Goal: Task Accomplishment & Management: Manage account settings

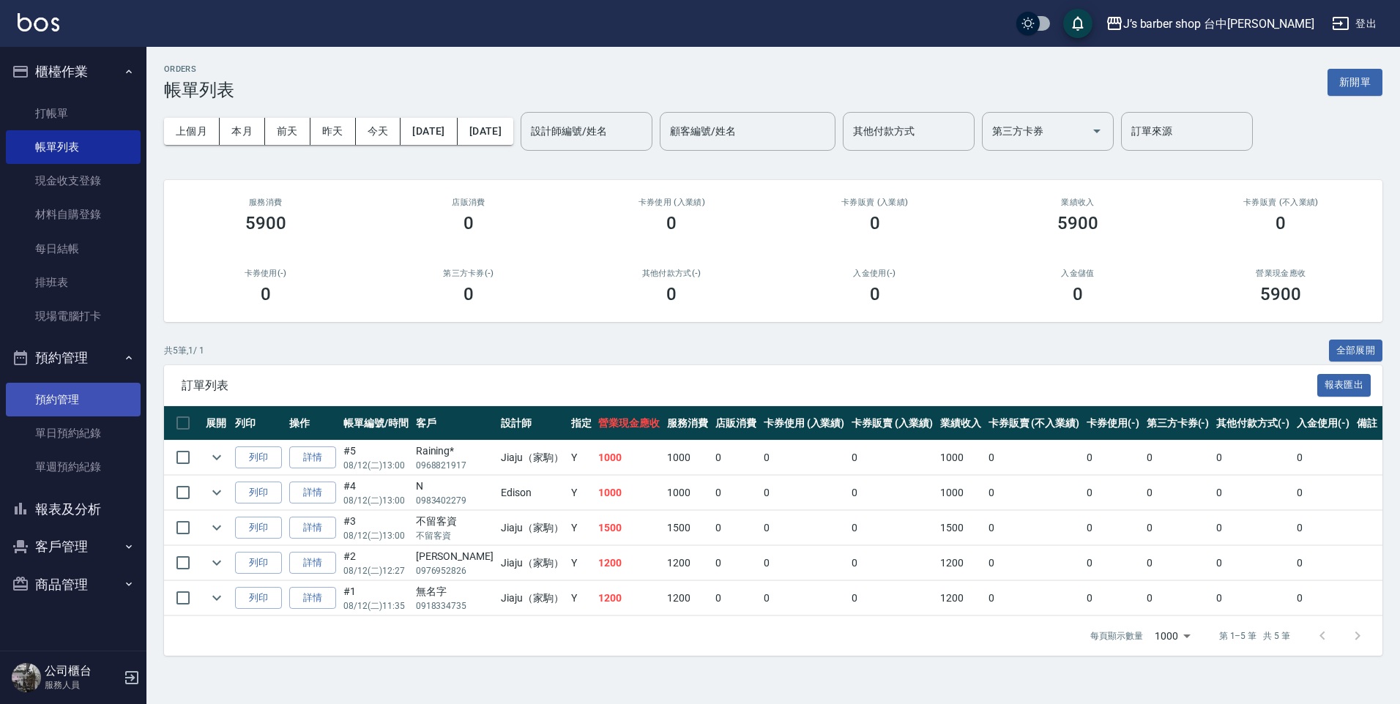
drag, startPoint x: 37, startPoint y: 392, endPoint x: 6, endPoint y: 414, distance: 38.2
click at [37, 392] on link "預約管理" at bounding box center [73, 400] width 135 height 34
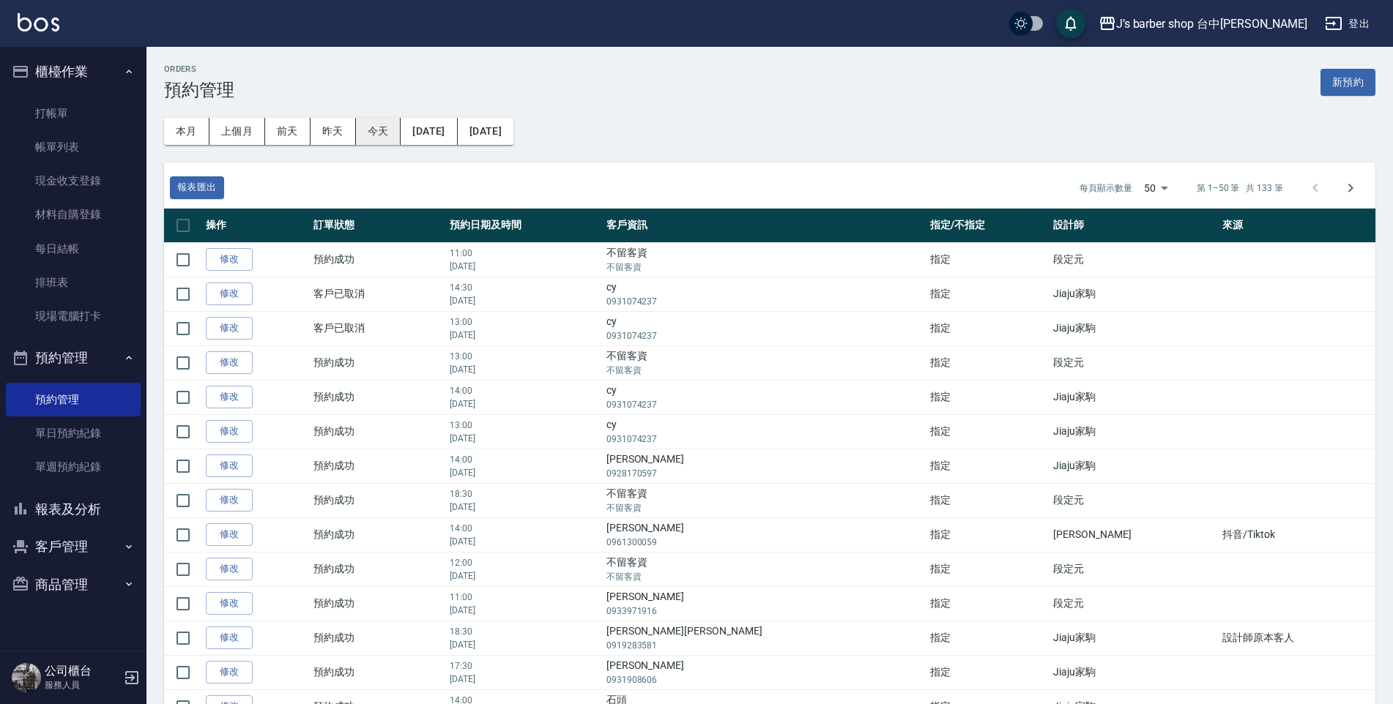
click at [372, 130] on button "今天" at bounding box center [378, 131] width 45 height 27
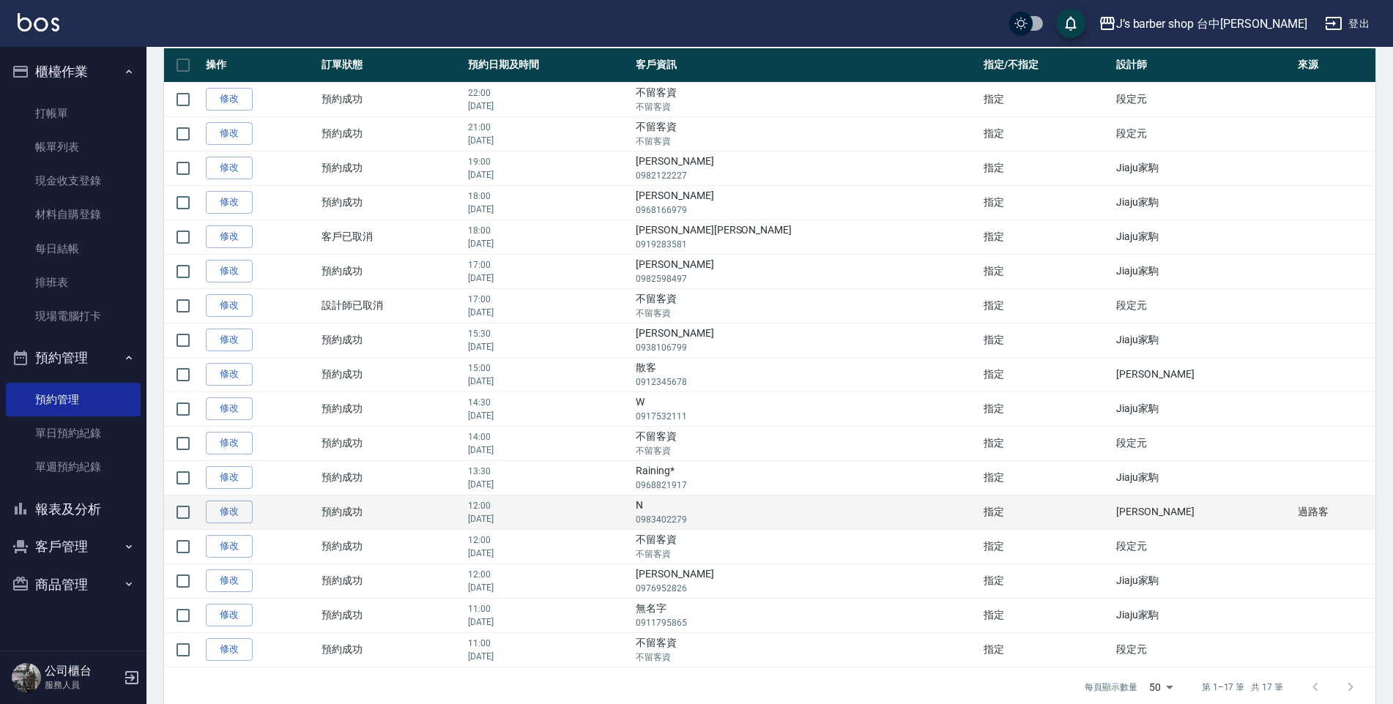
scroll to position [181, 0]
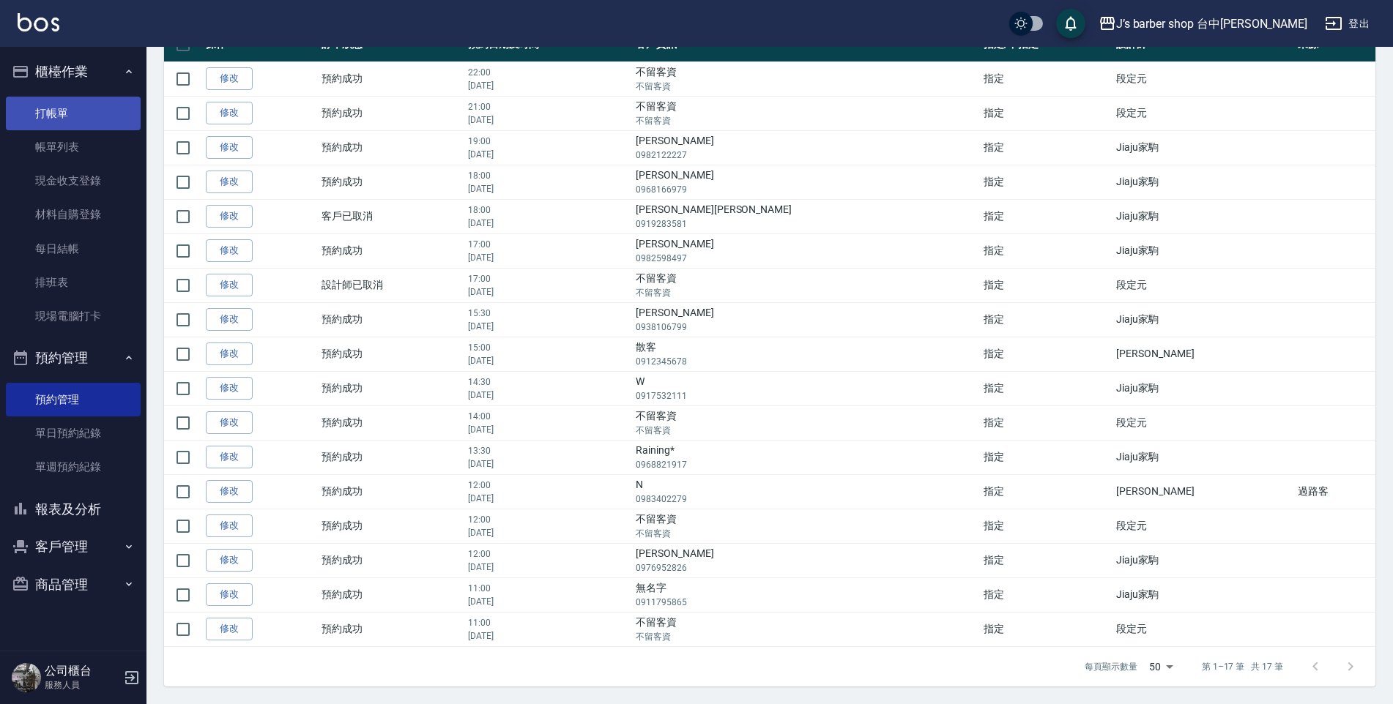
click at [82, 112] on link "打帳單" at bounding box center [73, 114] width 135 height 34
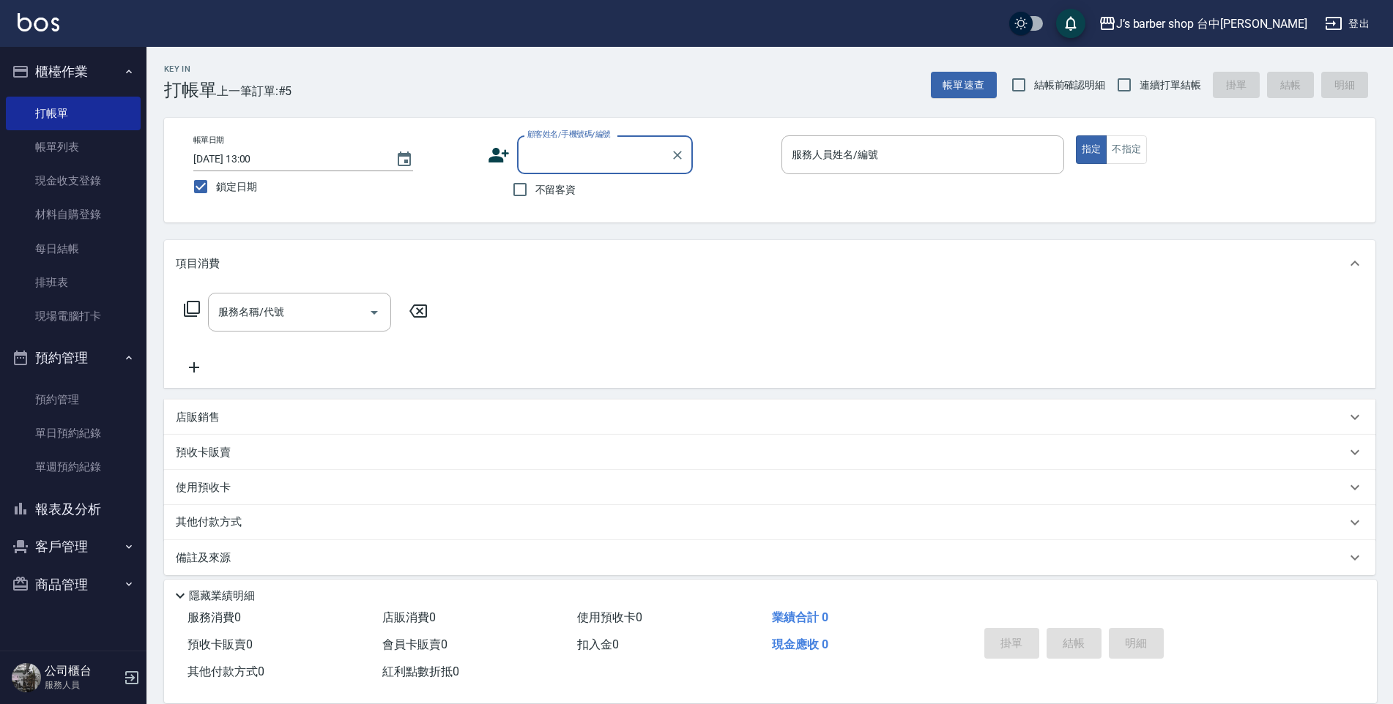
click at [559, 189] on span "不留客資" at bounding box center [555, 189] width 41 height 15
click at [535, 189] on input "不留客資" at bounding box center [520, 189] width 31 height 31
checkbox input "true"
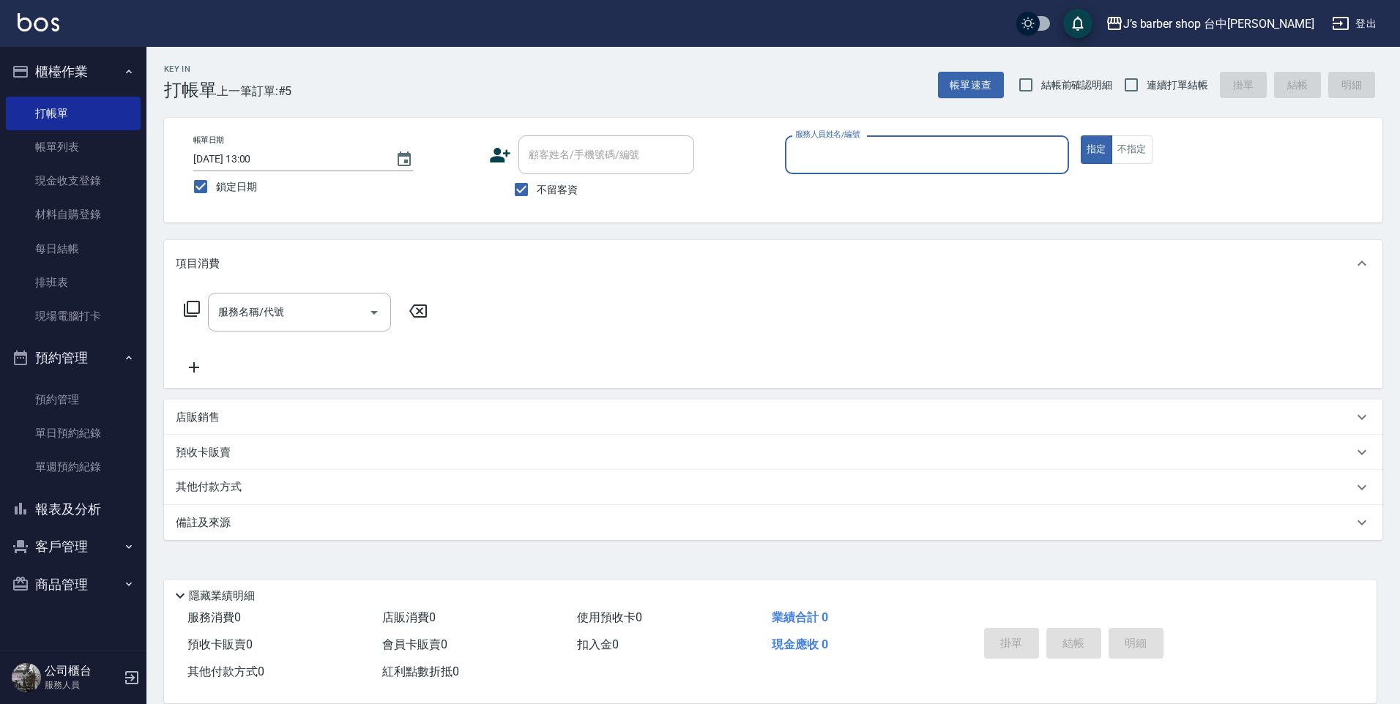
click at [933, 166] on input "服務人員姓名/編號" at bounding box center [927, 155] width 271 height 26
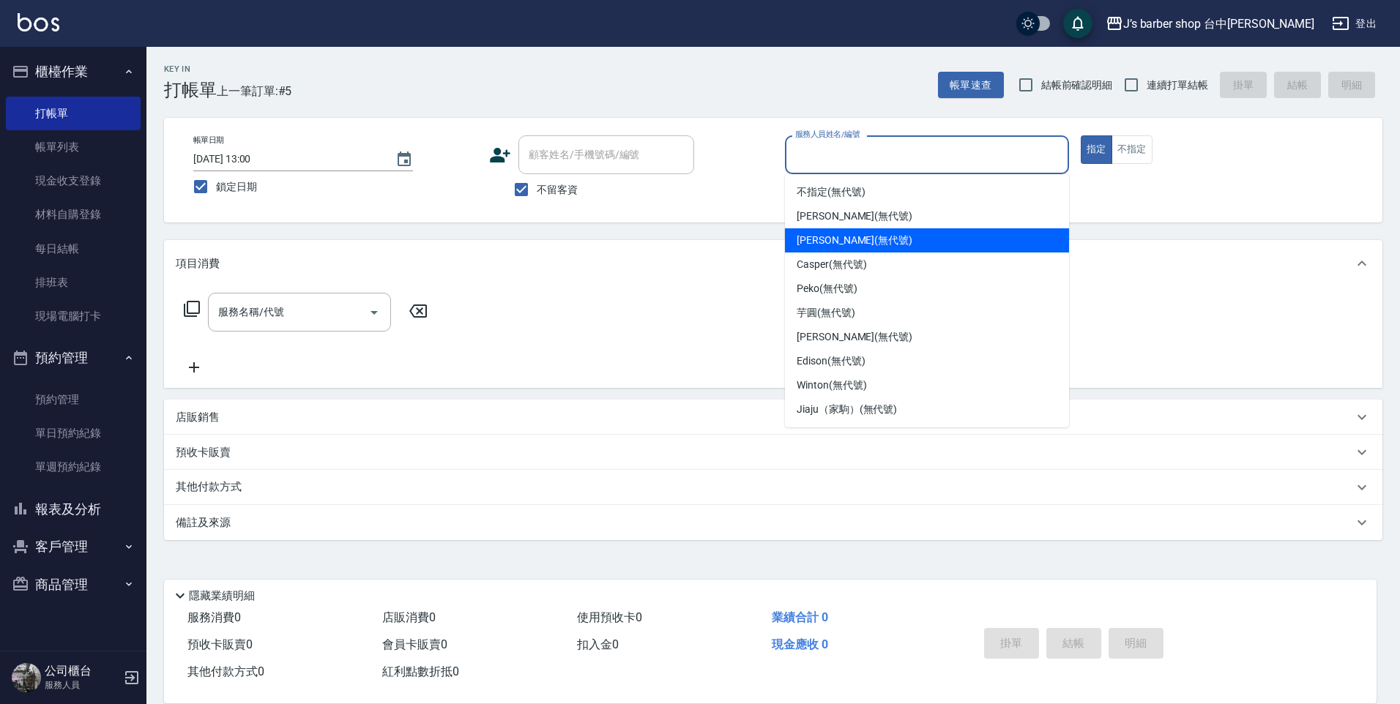
click at [885, 237] on div "[PERSON_NAME] (無代號)" at bounding box center [927, 240] width 284 height 24
type input "[PERSON_NAME](無代號)"
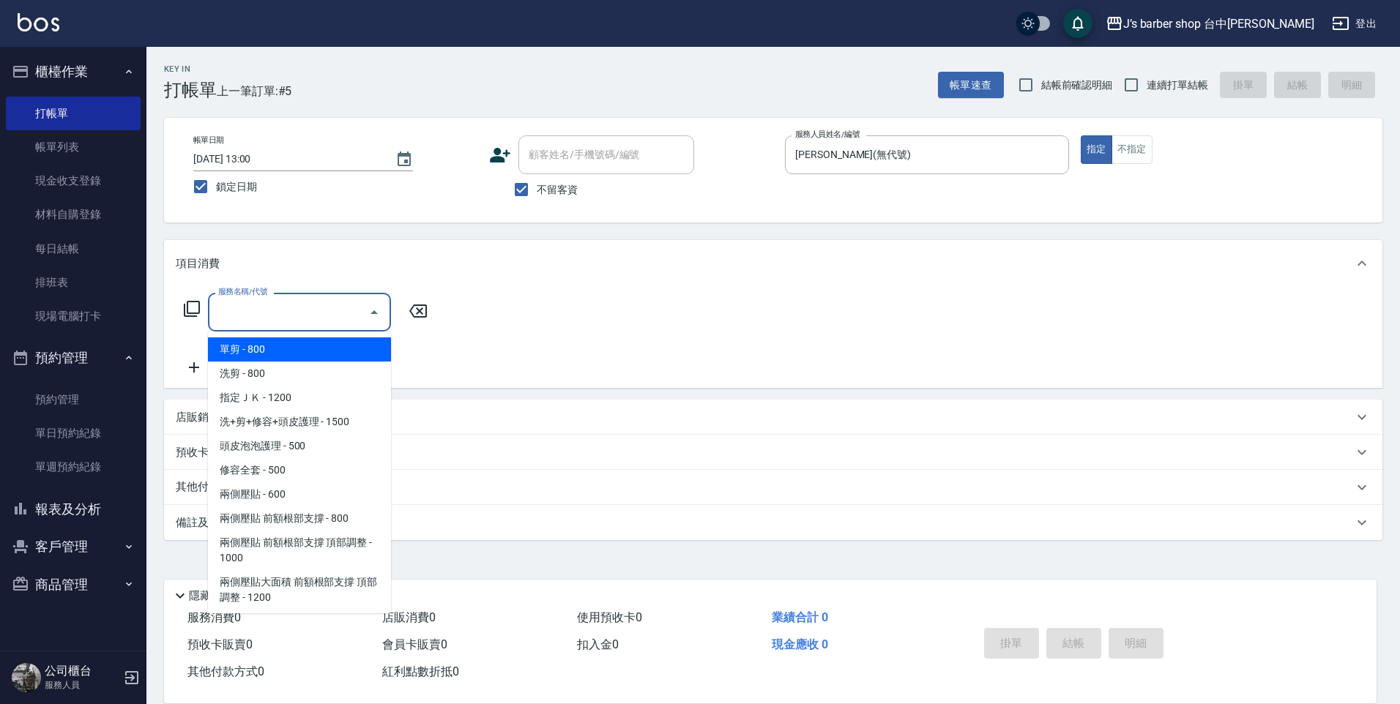
click at [248, 309] on input "服務名稱/代號" at bounding box center [289, 313] width 148 height 26
click at [310, 383] on span "洗剪 - 800" at bounding box center [299, 374] width 183 height 24
type input "洗剪(101)"
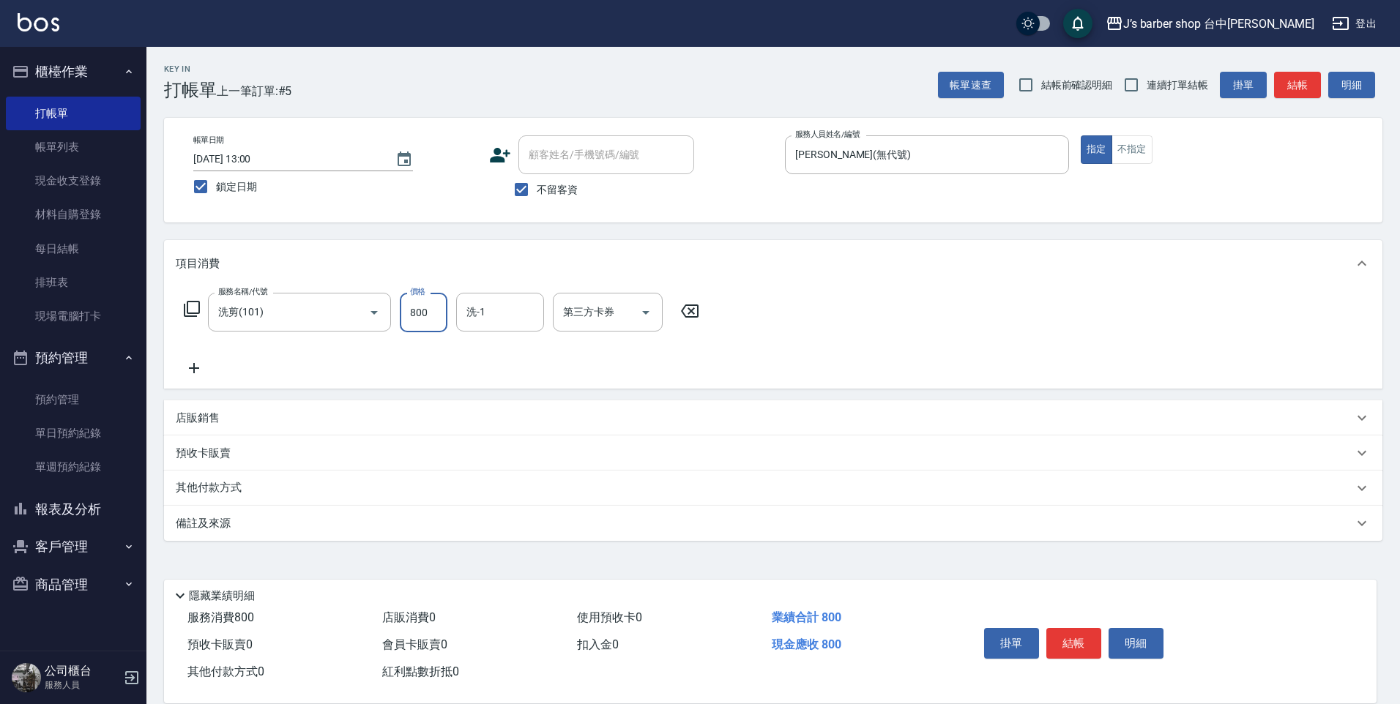
click at [418, 317] on input "800" at bounding box center [424, 313] width 48 height 40
type input "600"
click at [485, 303] on input "洗-1" at bounding box center [500, 313] width 75 height 26
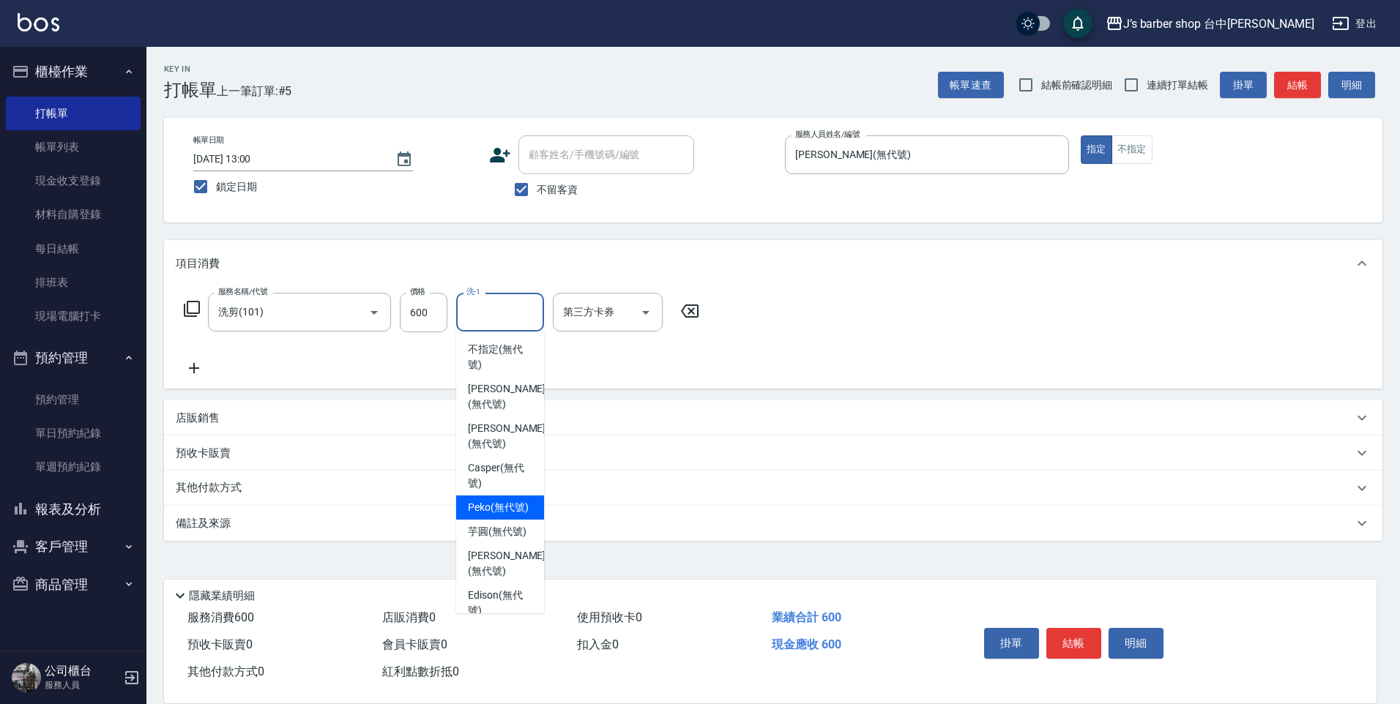
click at [507, 500] on span "Peko (無代號)" at bounding box center [498, 507] width 61 height 15
type input "Peko(無代號)"
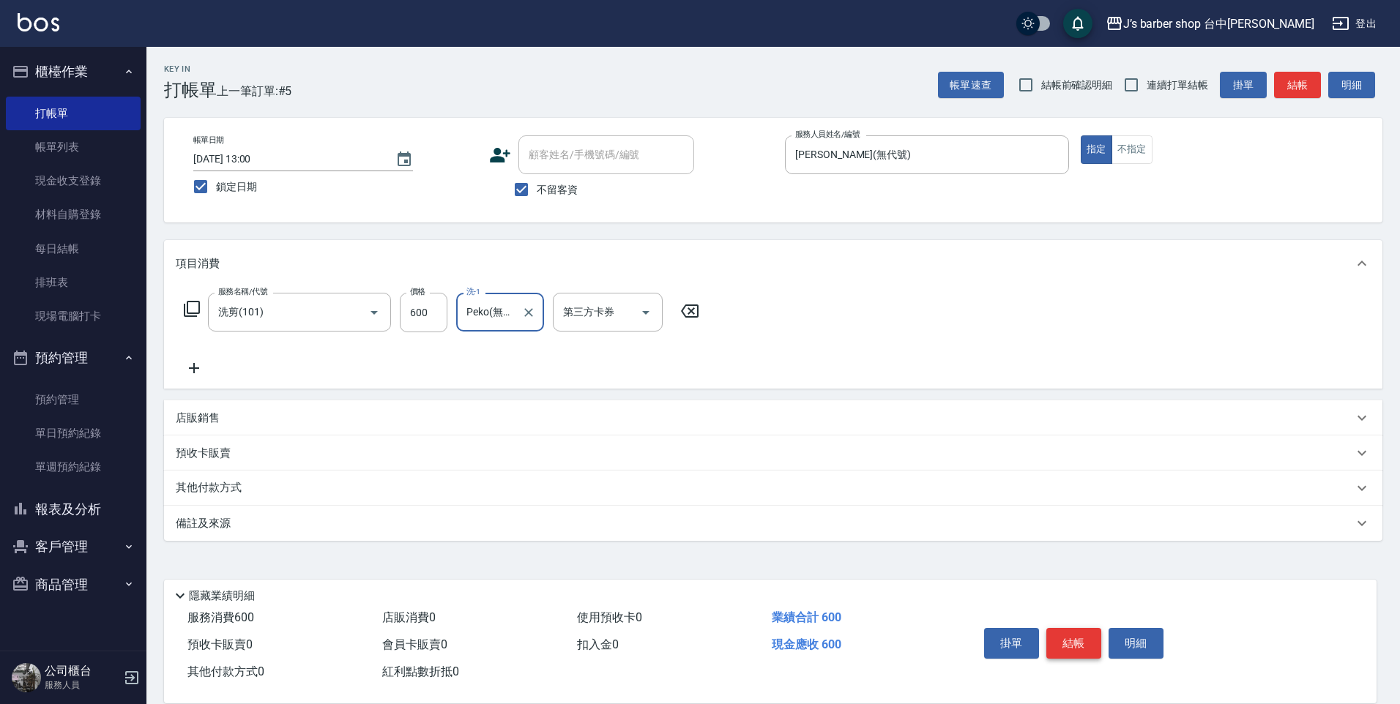
click at [1072, 642] on button "結帳" at bounding box center [1073, 643] width 55 height 31
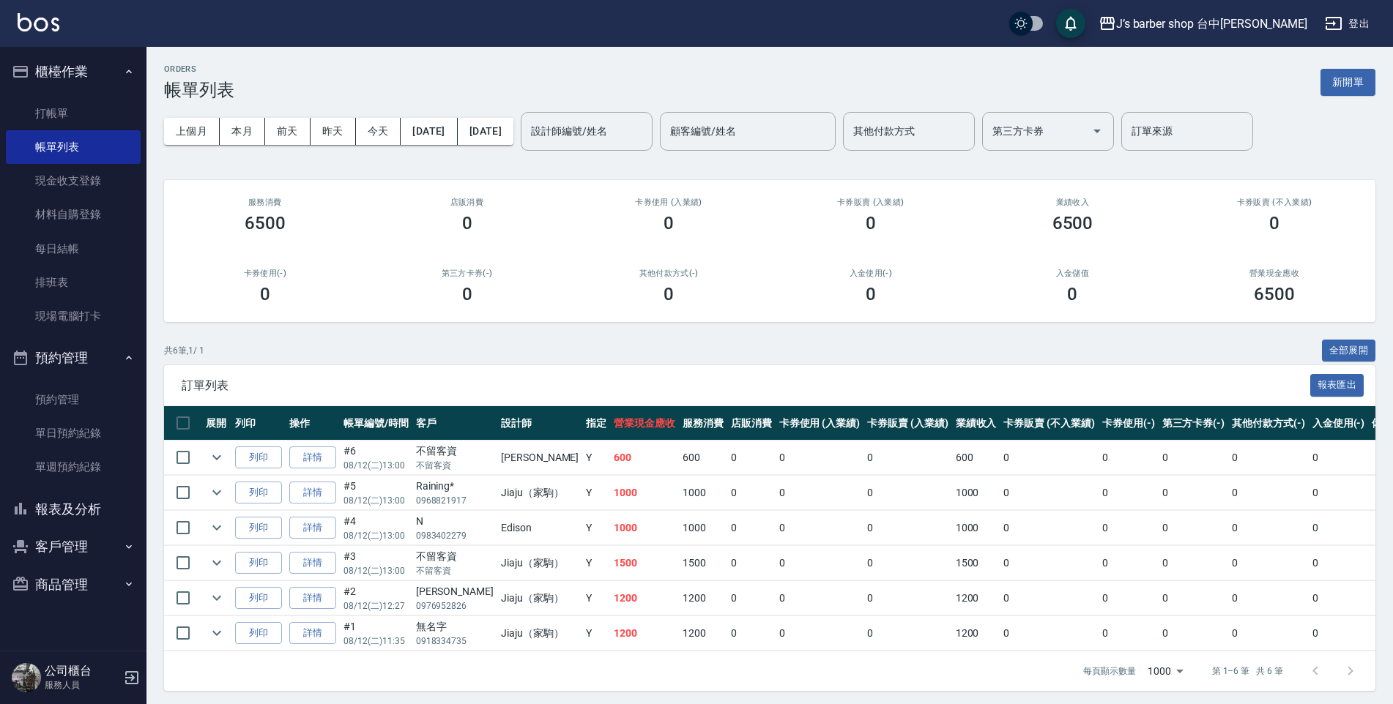
click link "新開單" at bounding box center [1347, 82] width 55 height 14
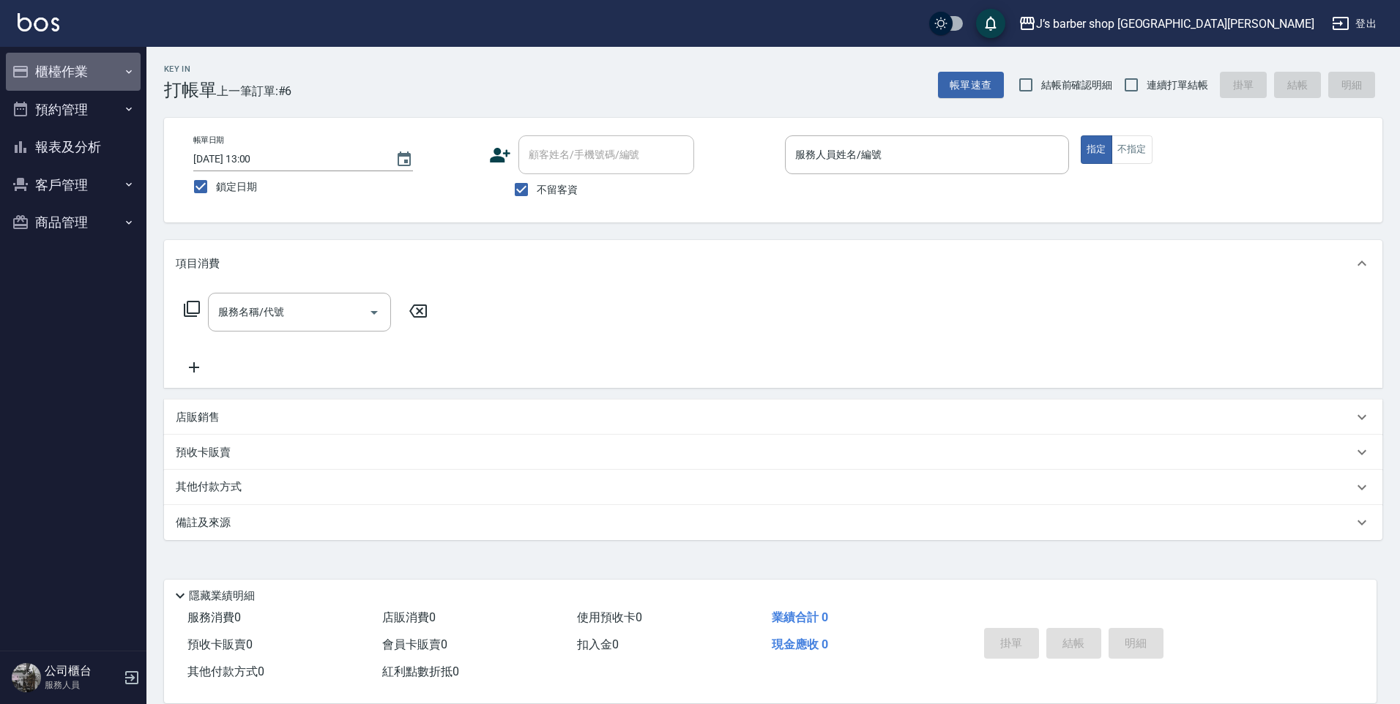
click at [77, 79] on button "櫃檯作業" at bounding box center [73, 72] width 135 height 38
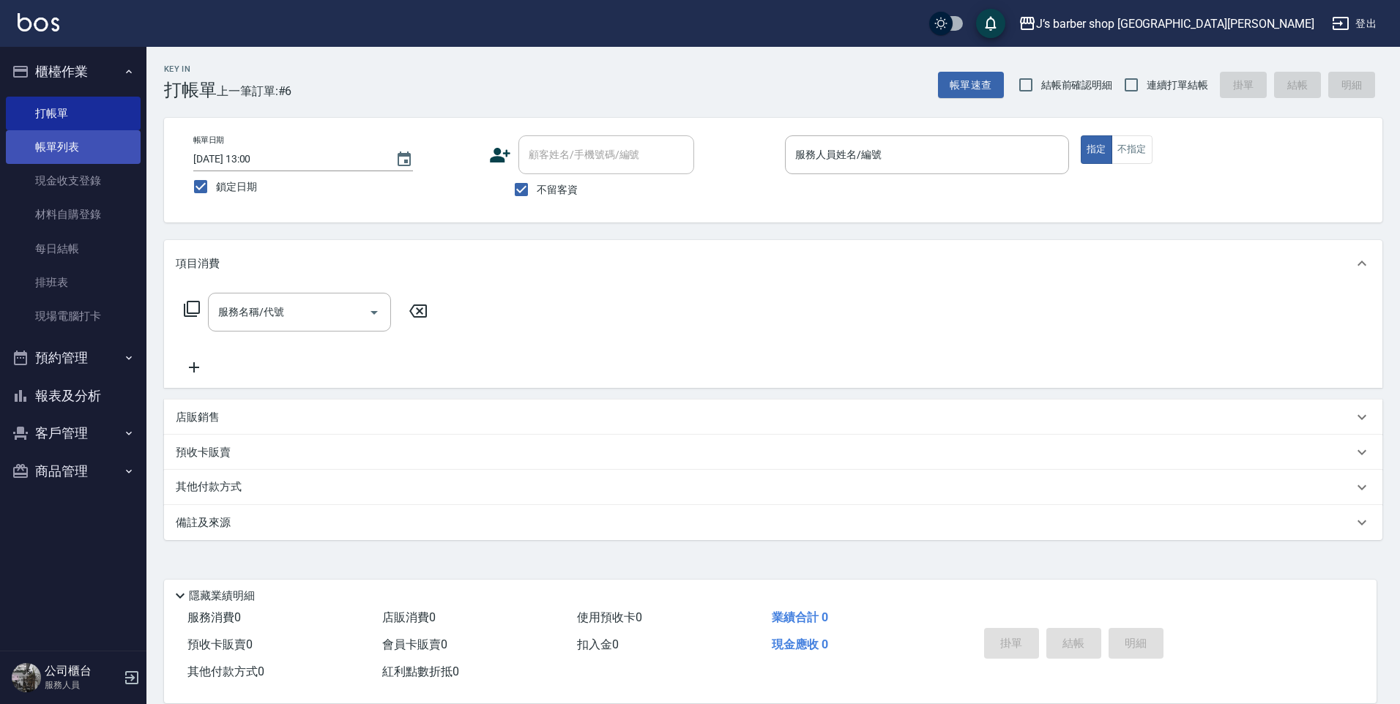
click at [76, 135] on link "帳單列表" at bounding box center [73, 147] width 135 height 34
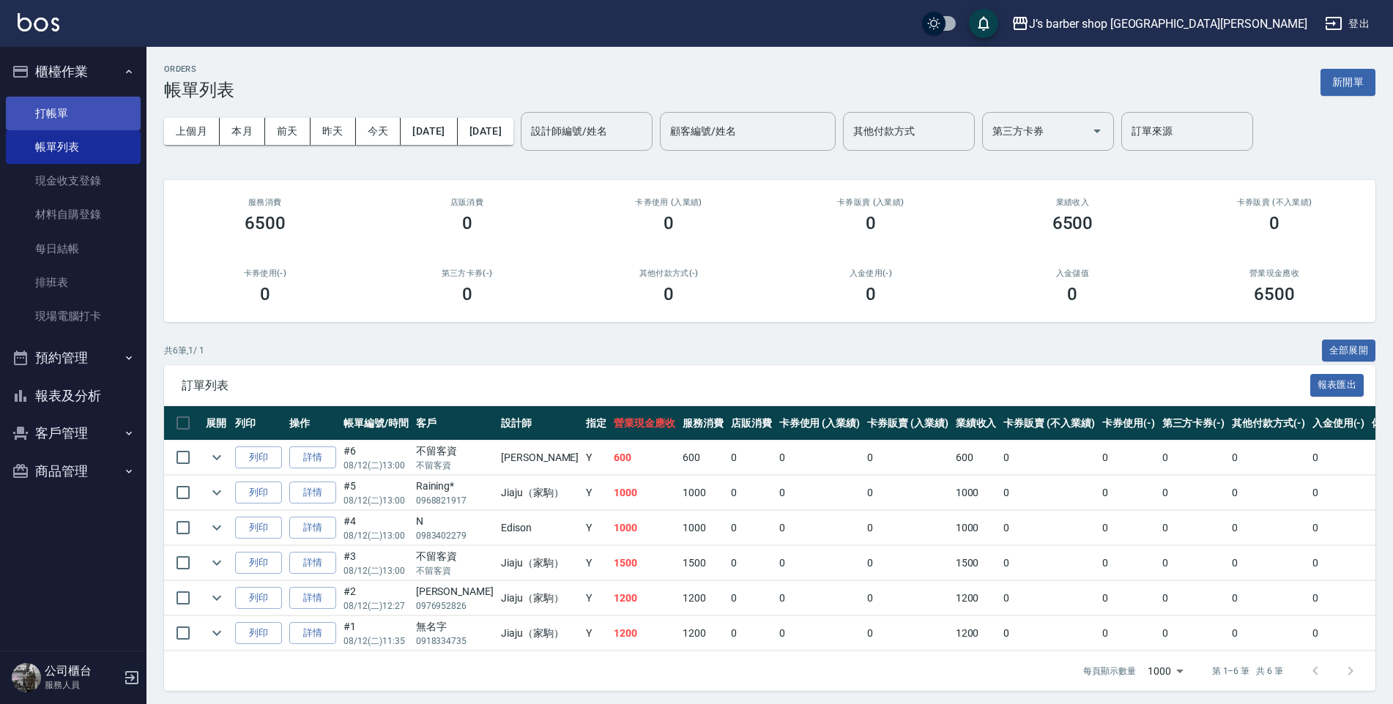
click at [99, 127] on link "打帳單" at bounding box center [73, 114] width 135 height 34
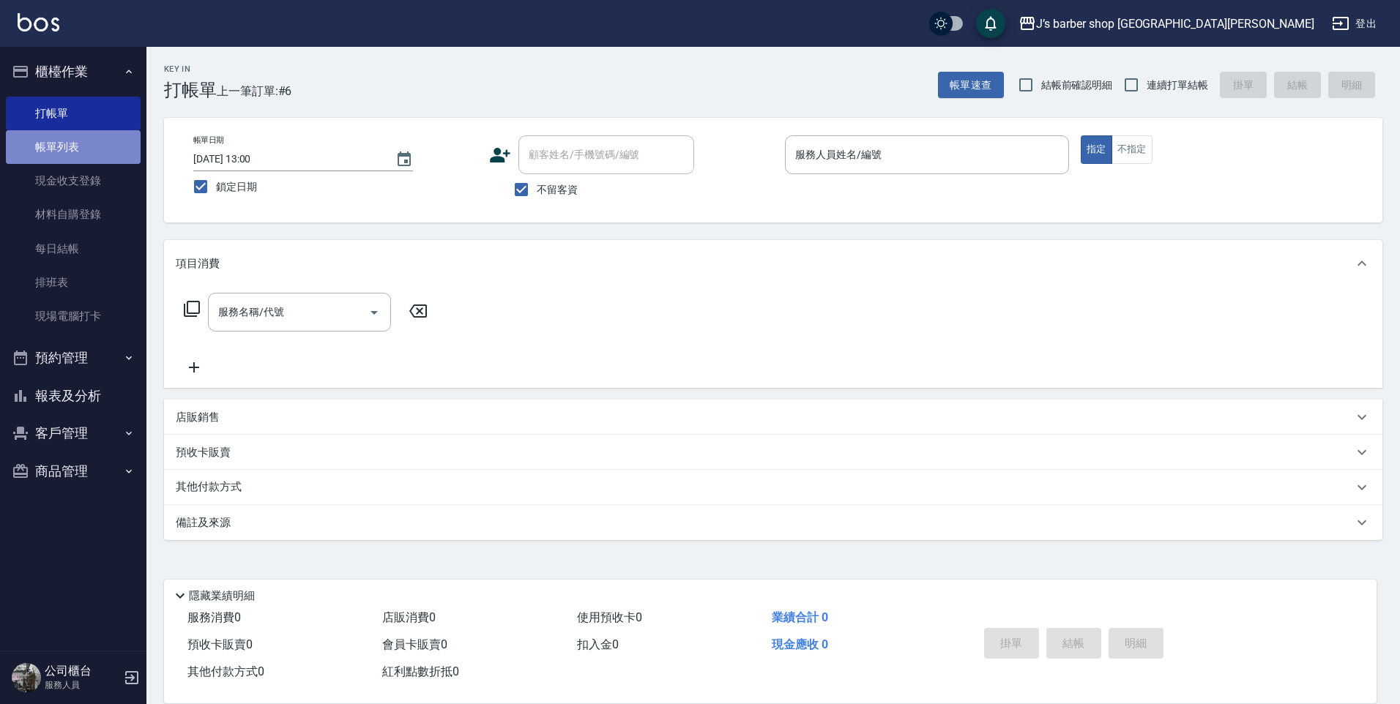
click at [92, 144] on link "帳單列表" at bounding box center [73, 147] width 135 height 34
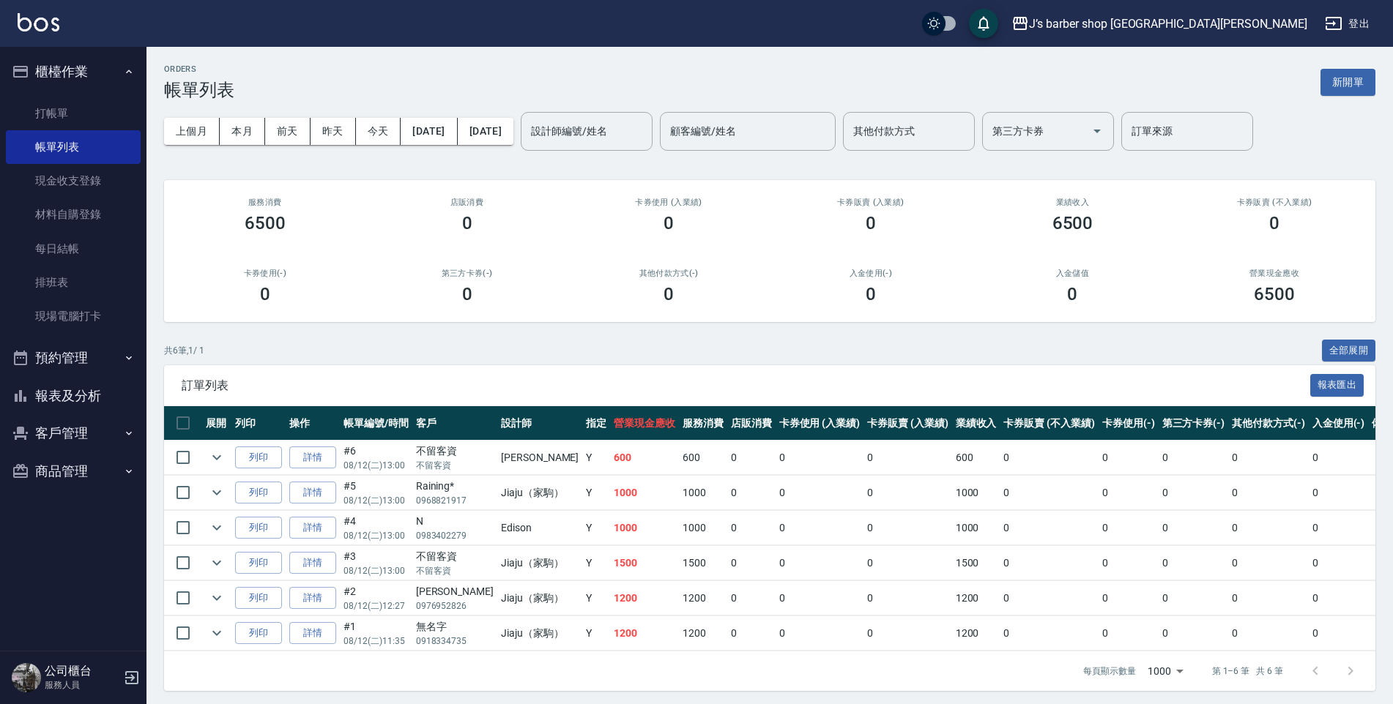
scroll to position [15, 0]
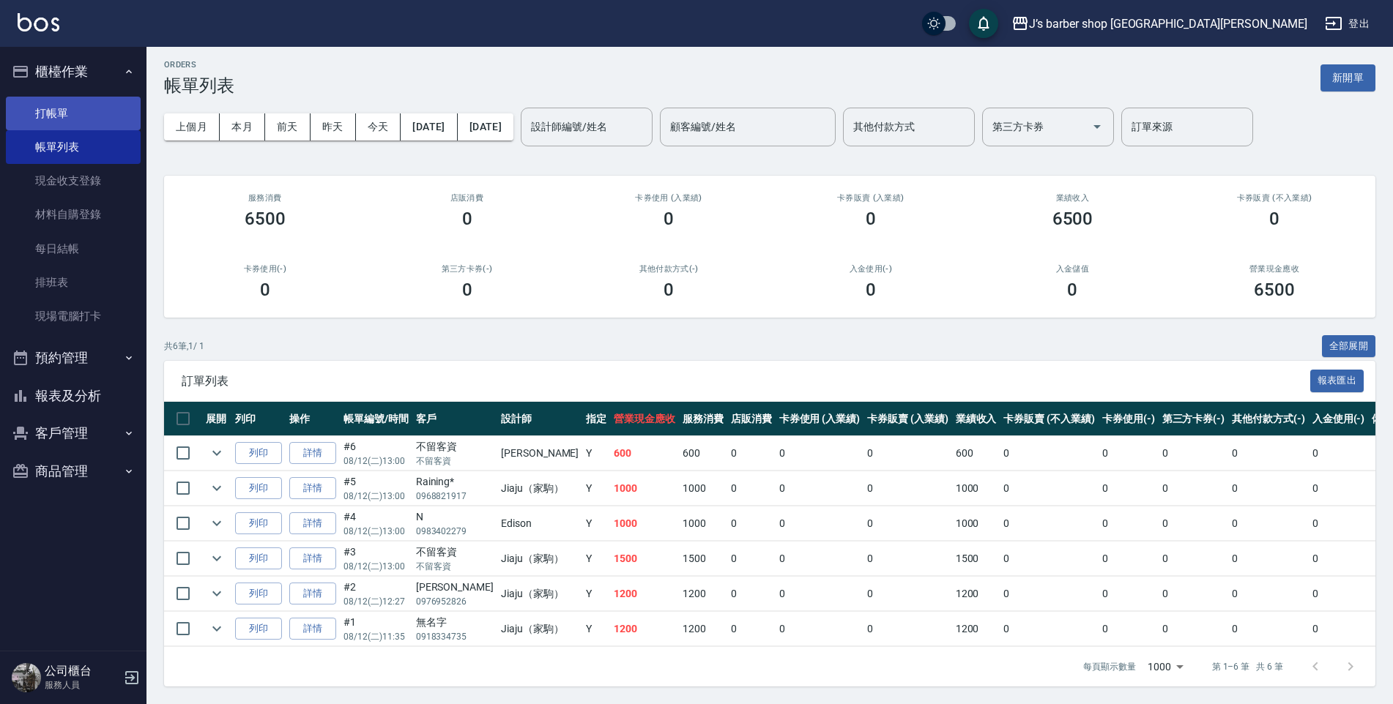
click at [69, 124] on link "打帳單" at bounding box center [73, 114] width 135 height 34
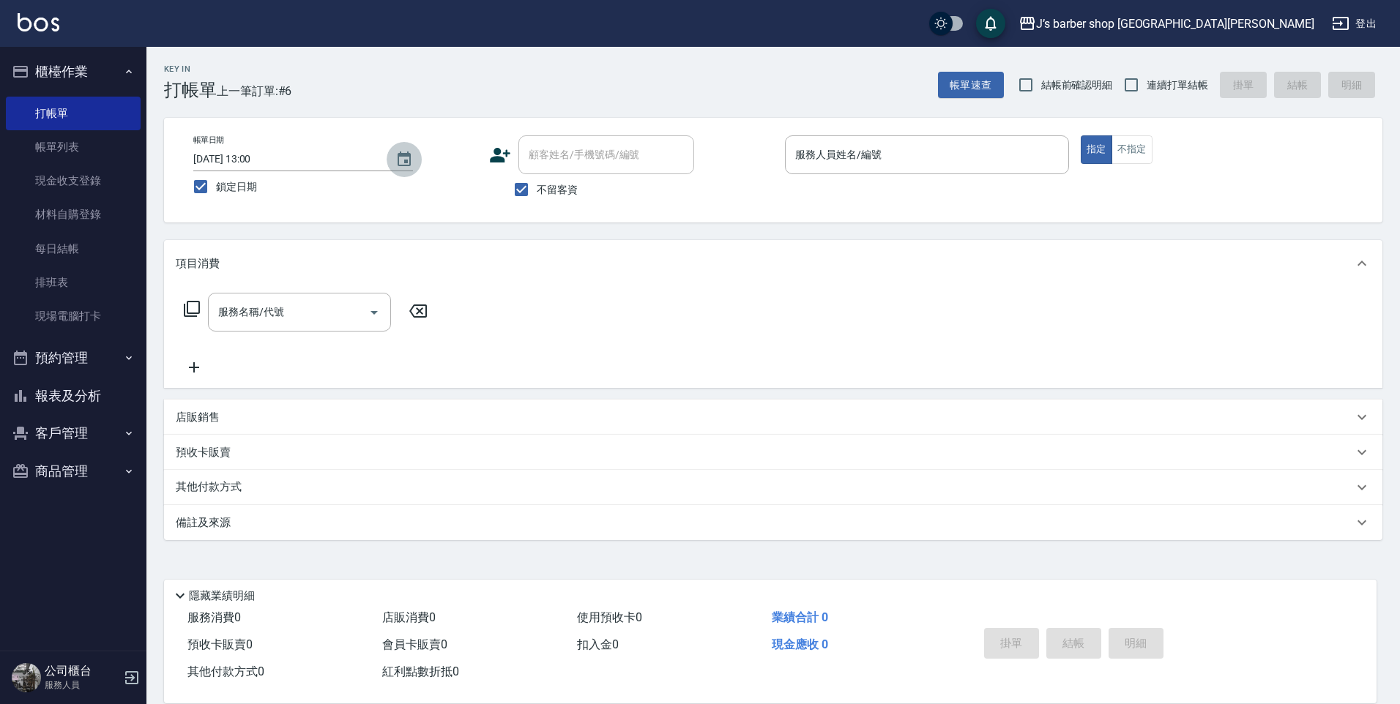
click at [412, 170] on button "Choose date, selected date is 2025-08-12" at bounding box center [404, 159] width 35 height 35
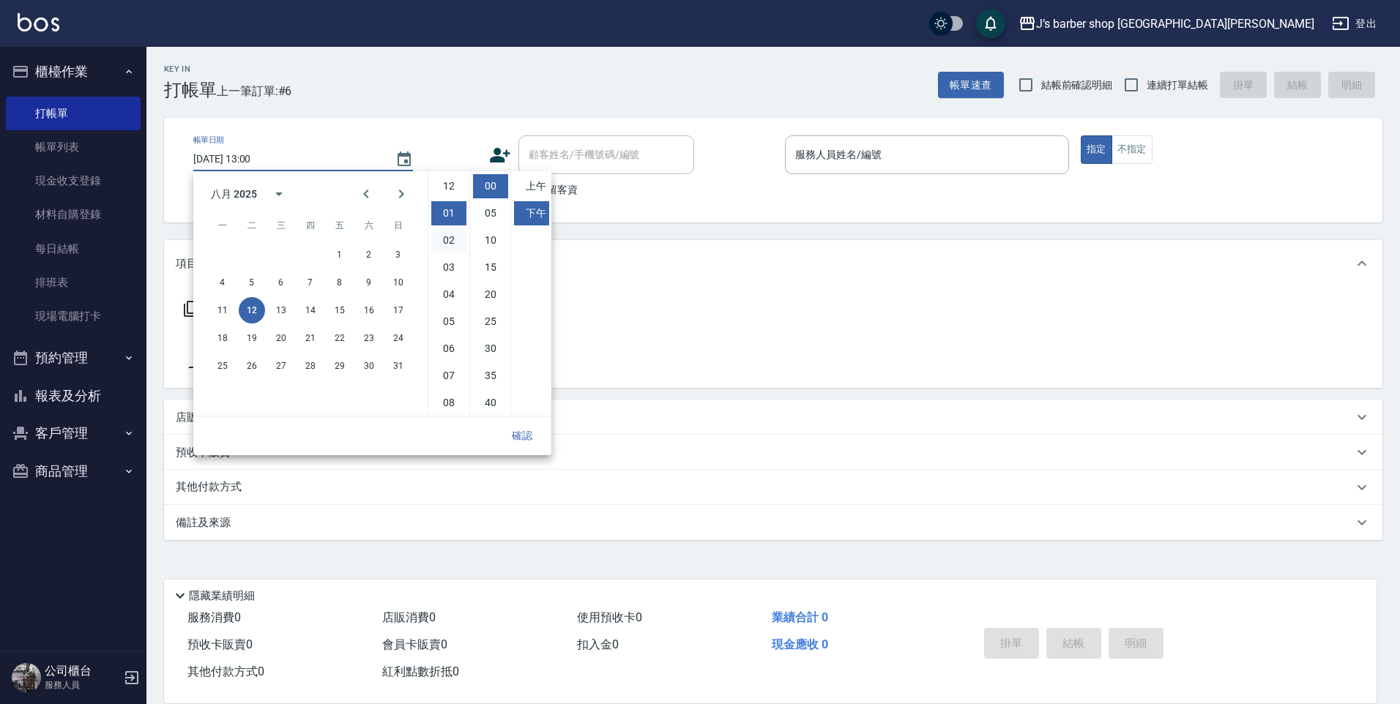
scroll to position [82, 0]
click at [460, 406] on li "11" at bounding box center [448, 402] width 35 height 24
click at [529, 192] on li "上午" at bounding box center [531, 186] width 35 height 24
type input "[DATE] 11:00"
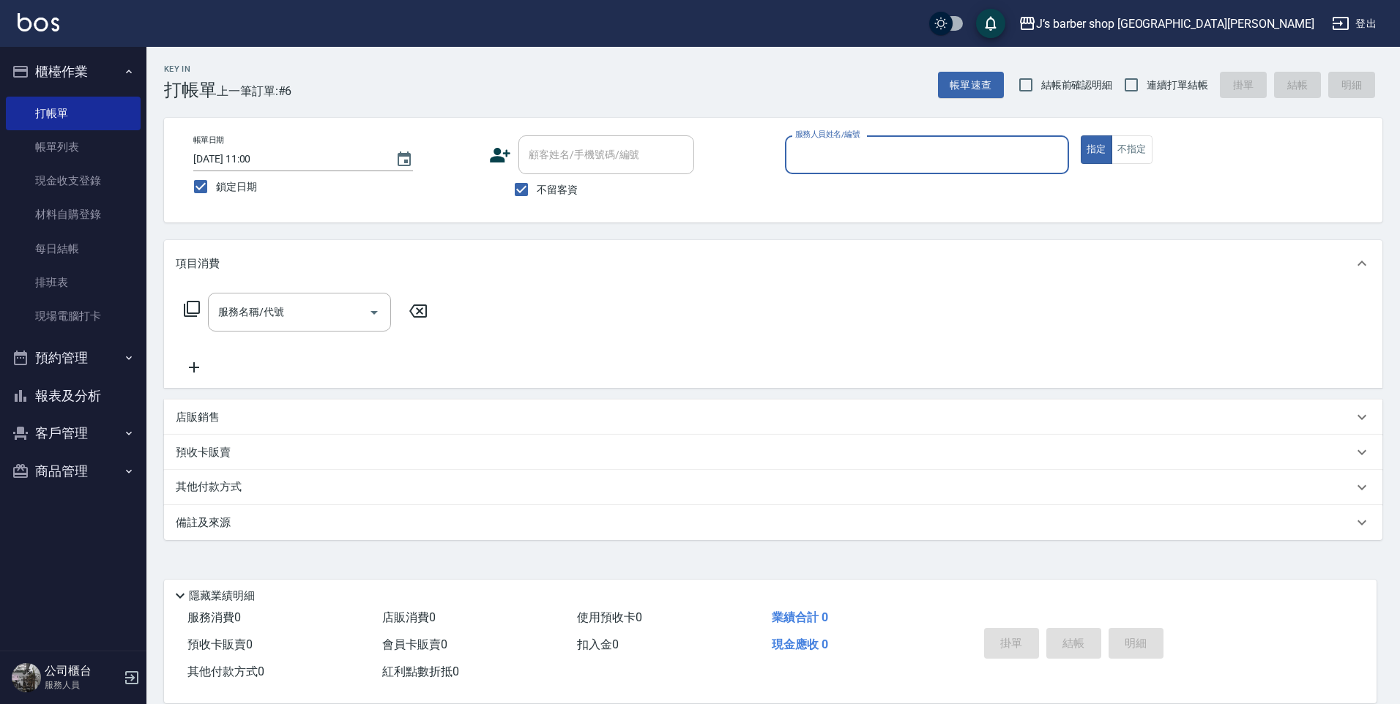
click at [864, 147] on div "帳單日期 [DATE] 11:00 鎖定日期 顧客姓名/手機號碼/編號 顧客姓名/手機號碼/編號 不留客資 服務人員姓名/編號 服務人員姓名/編號 指定 不指定" at bounding box center [773, 170] width 1219 height 105
click at [864, 147] on div "服務人員姓名/編號 服務人員姓名/編號" at bounding box center [927, 154] width 284 height 39
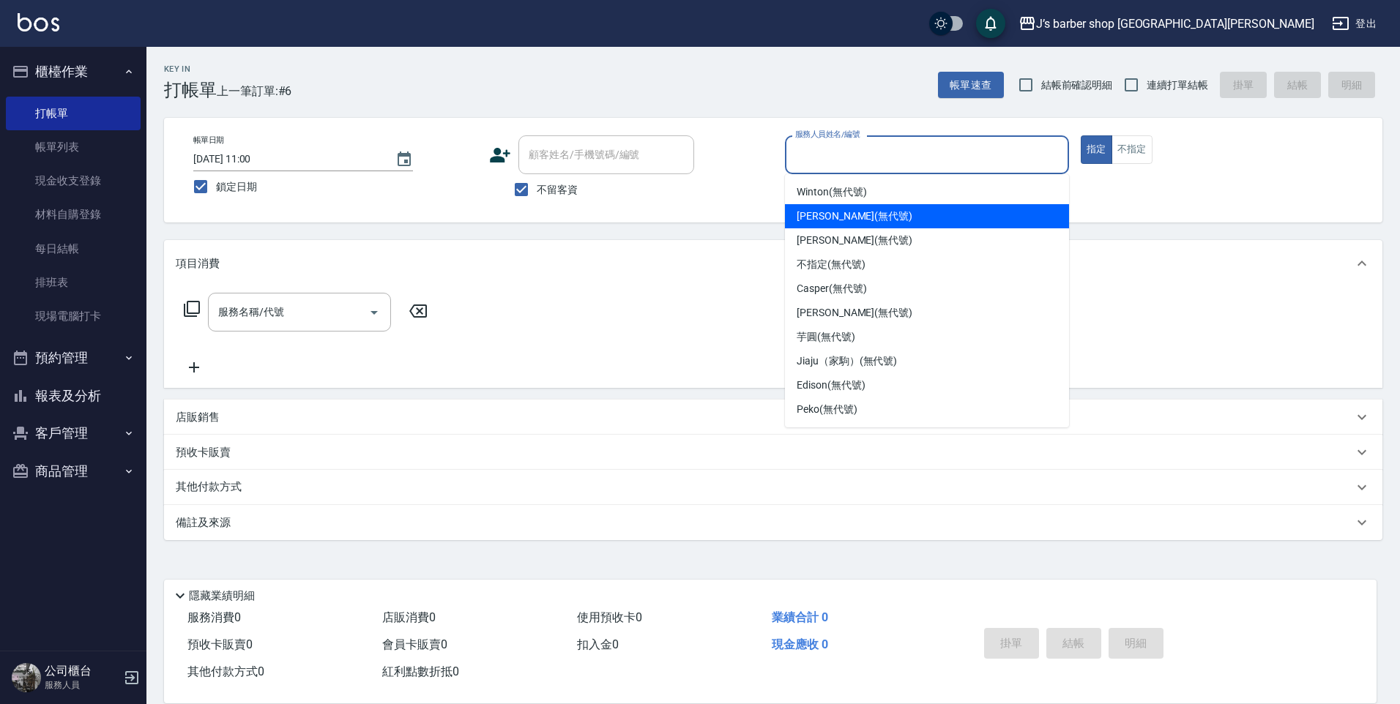
click at [836, 227] on div "[PERSON_NAME] (無代號)" at bounding box center [927, 216] width 284 height 24
type input "[PERSON_NAME](無代號)"
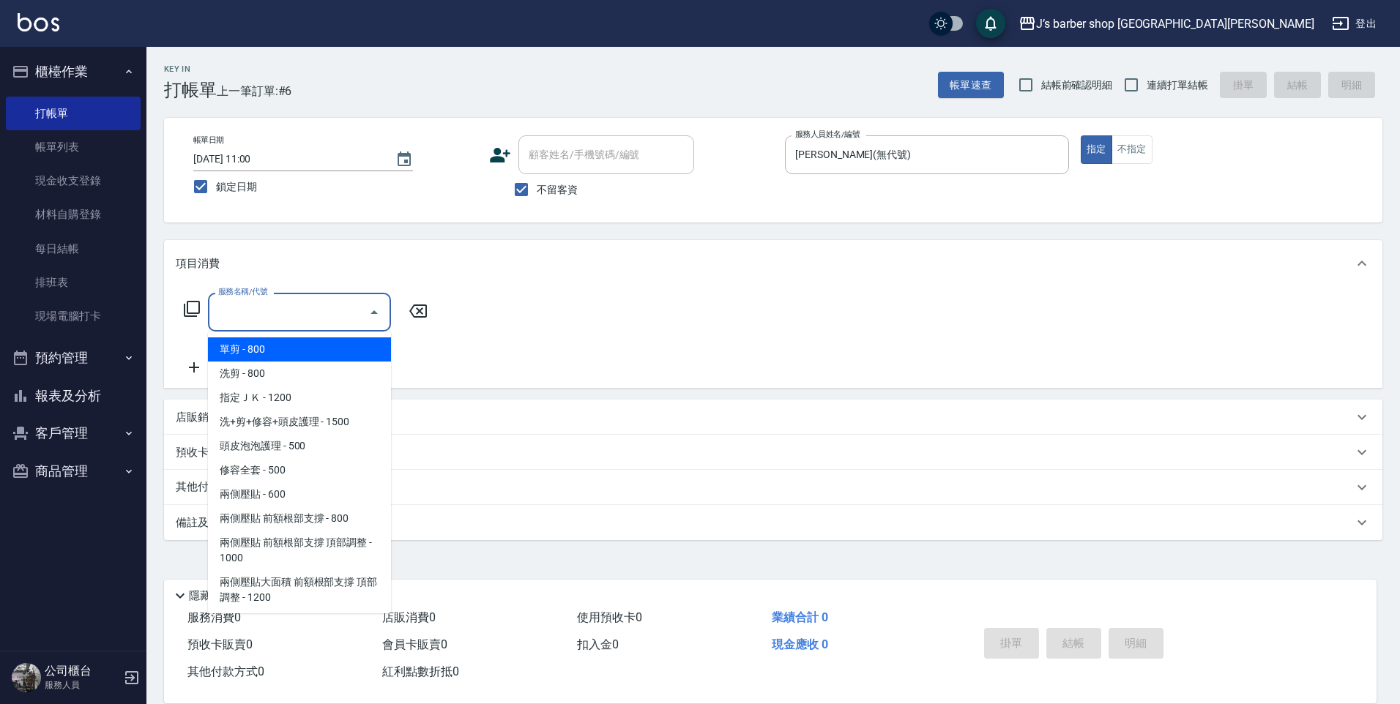
click at [246, 311] on input "服務名稱/代號" at bounding box center [289, 313] width 148 height 26
click at [239, 373] on span "洗剪 - 800" at bounding box center [299, 374] width 183 height 24
type input "洗剪(101)"
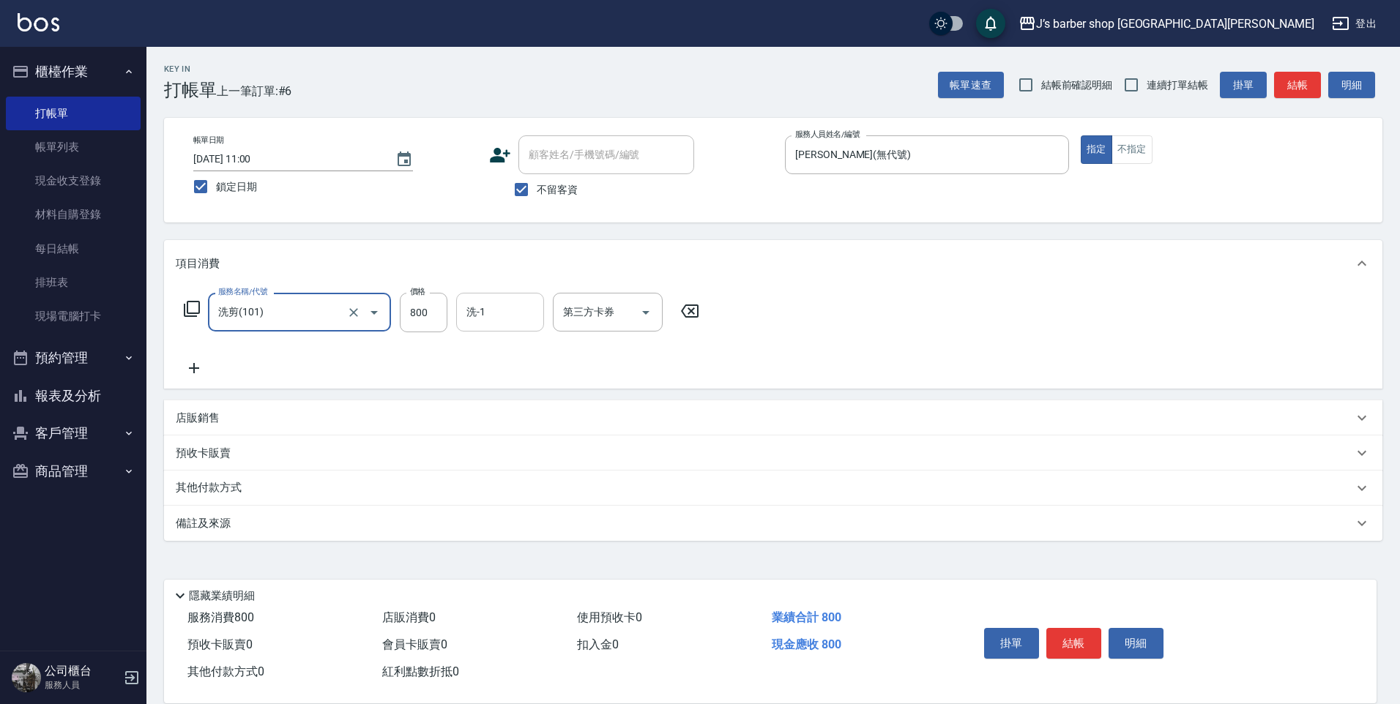
click at [526, 314] on input "洗-1" at bounding box center [500, 313] width 75 height 26
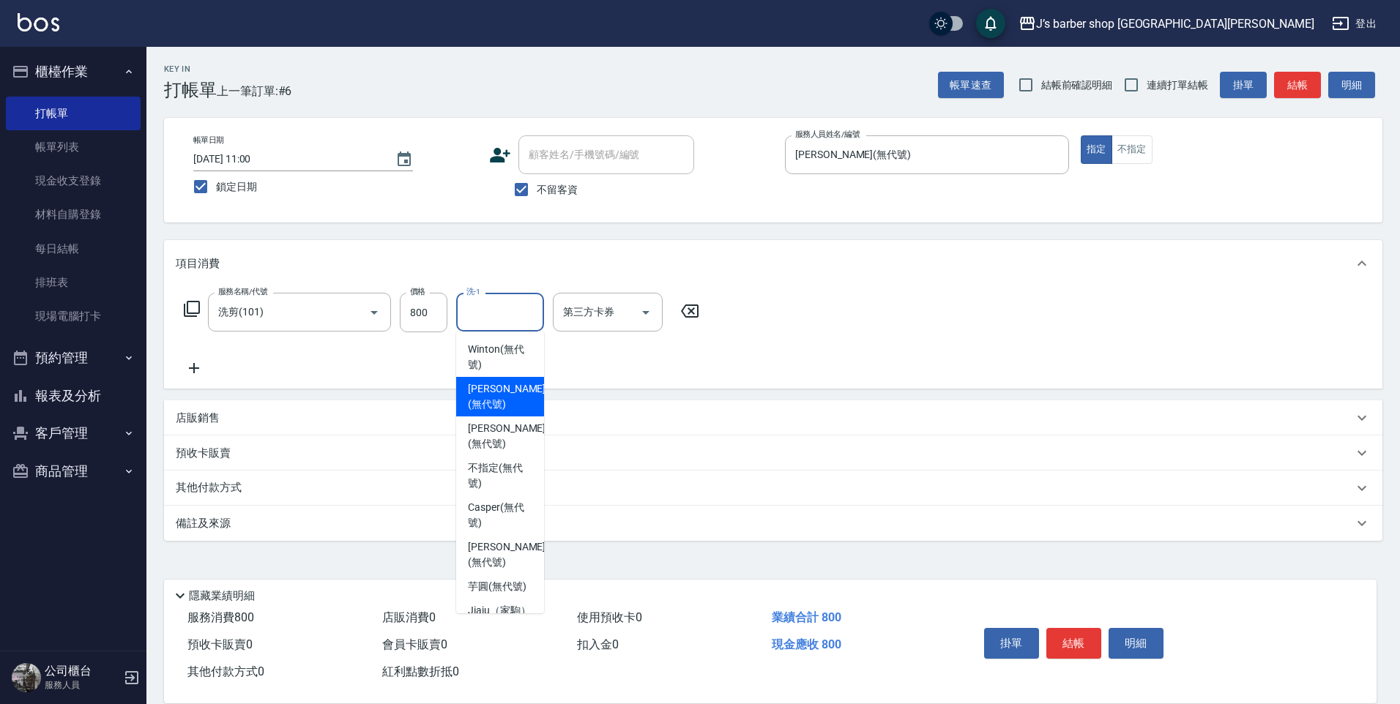
click at [509, 387] on span "[PERSON_NAME] (無代號)" at bounding box center [507, 397] width 78 height 31
type input "[PERSON_NAME](無代號)"
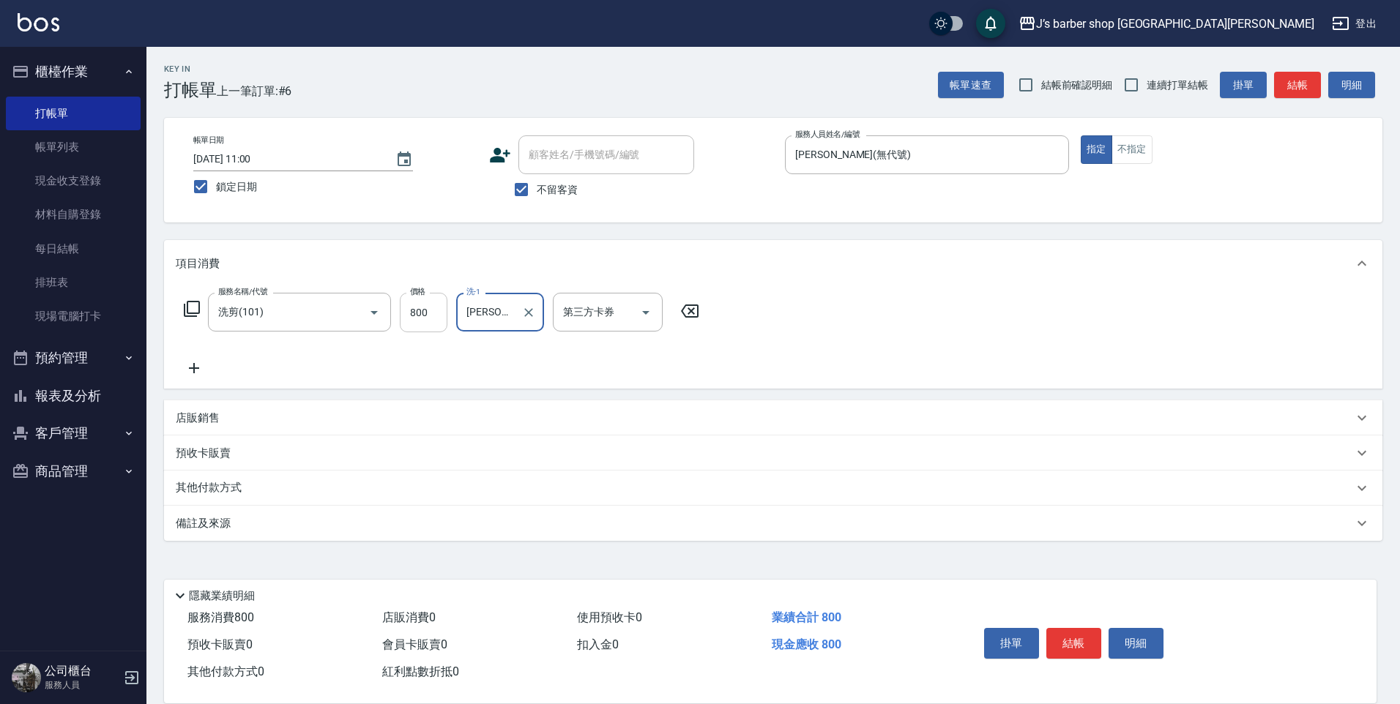
click at [439, 308] on input "800" at bounding box center [424, 313] width 48 height 40
type input "600"
click at [1077, 637] on button "結帳" at bounding box center [1073, 643] width 55 height 31
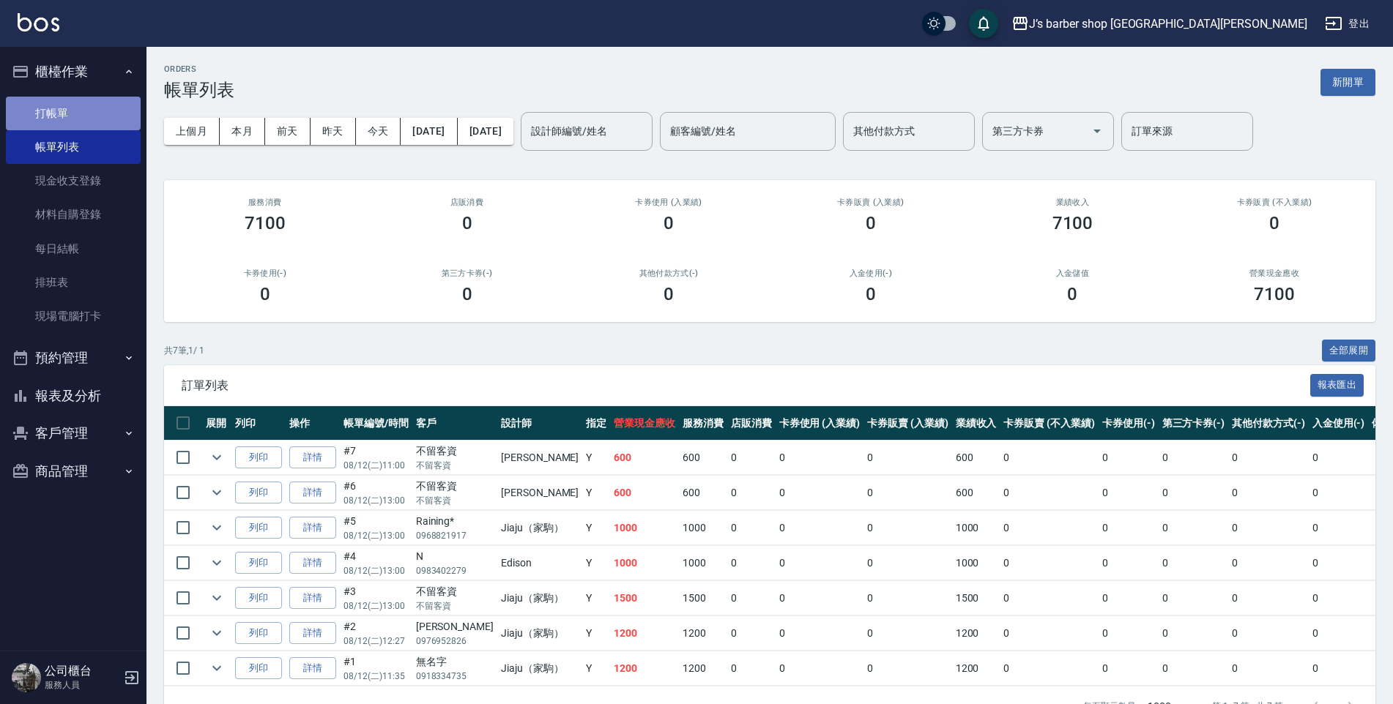
click at [63, 117] on link "打帳單" at bounding box center [73, 114] width 135 height 34
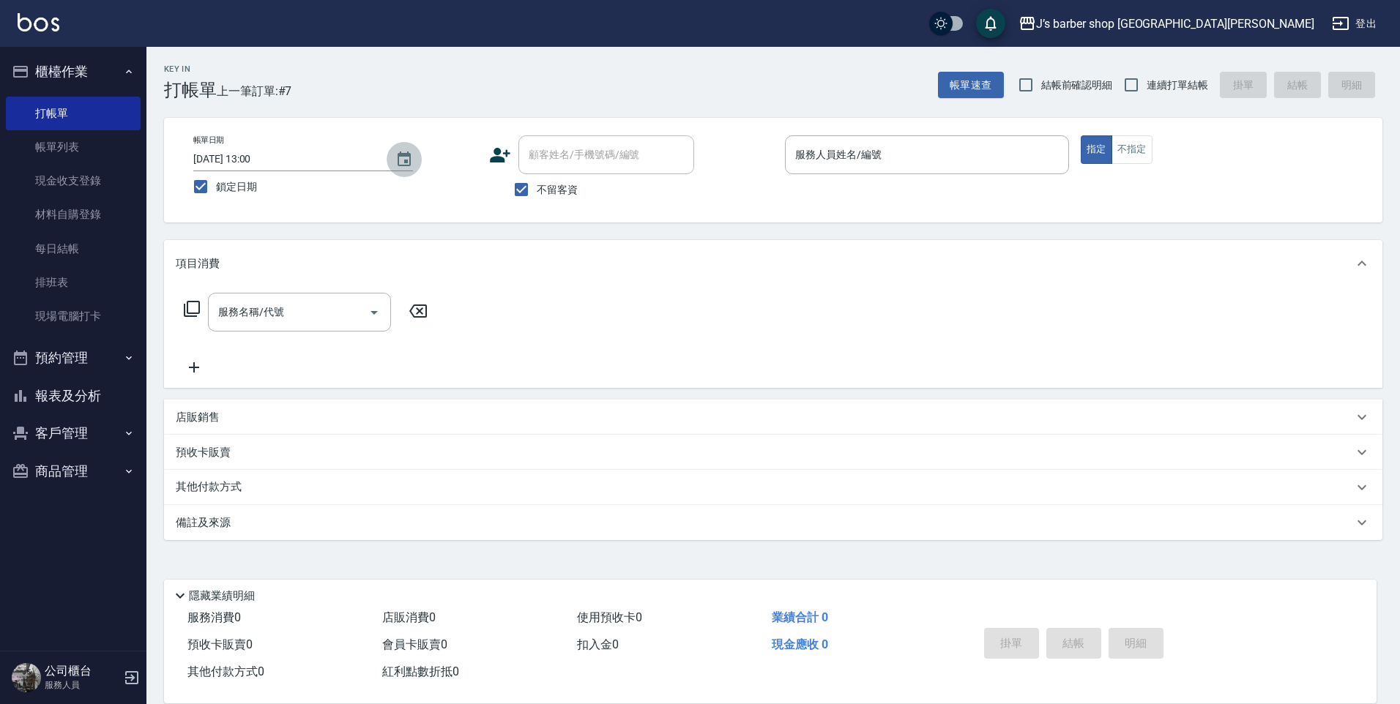
click at [399, 158] on icon "Choose date, selected date is 2025-08-12" at bounding box center [404, 159] width 13 height 15
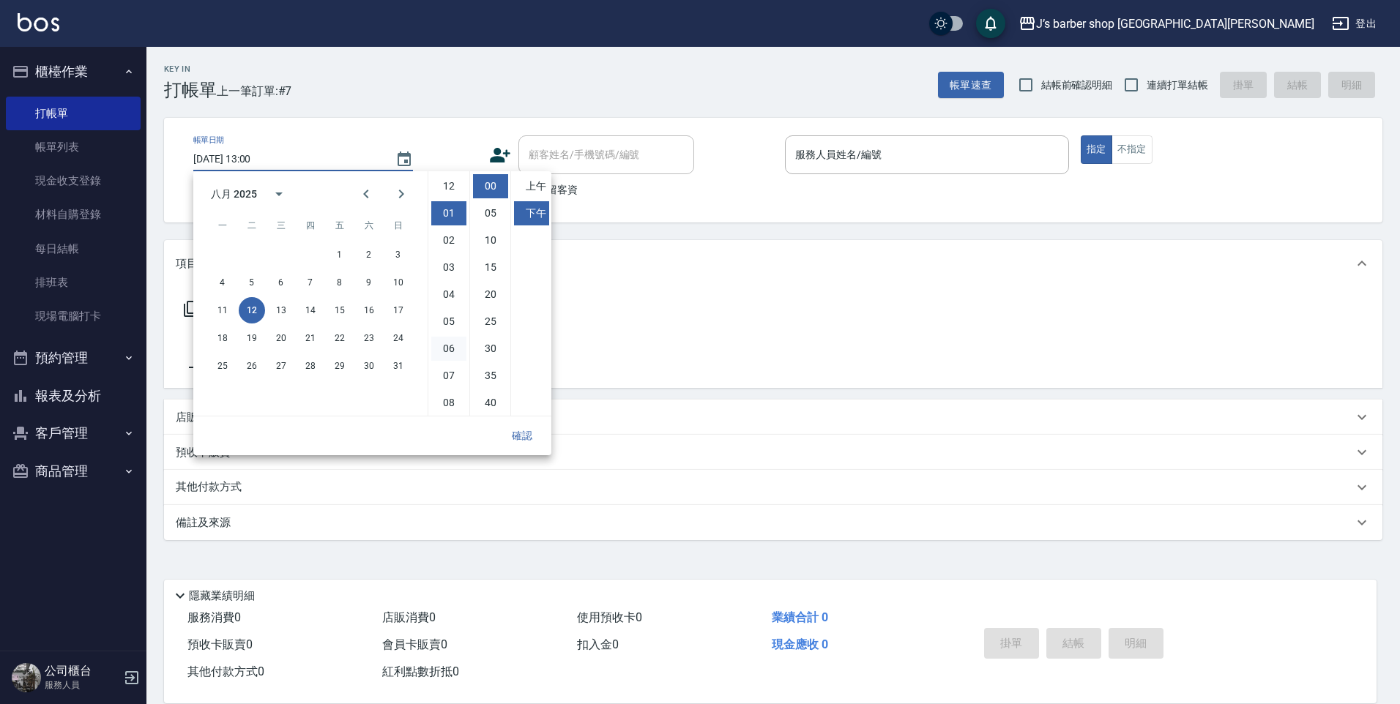
scroll to position [82, 0]
drag, startPoint x: 448, startPoint y: 397, endPoint x: 502, endPoint y: 250, distance: 155.9
click at [448, 395] on li "11" at bounding box center [448, 402] width 35 height 24
click at [447, 368] on li "10" at bounding box center [448, 375] width 35 height 24
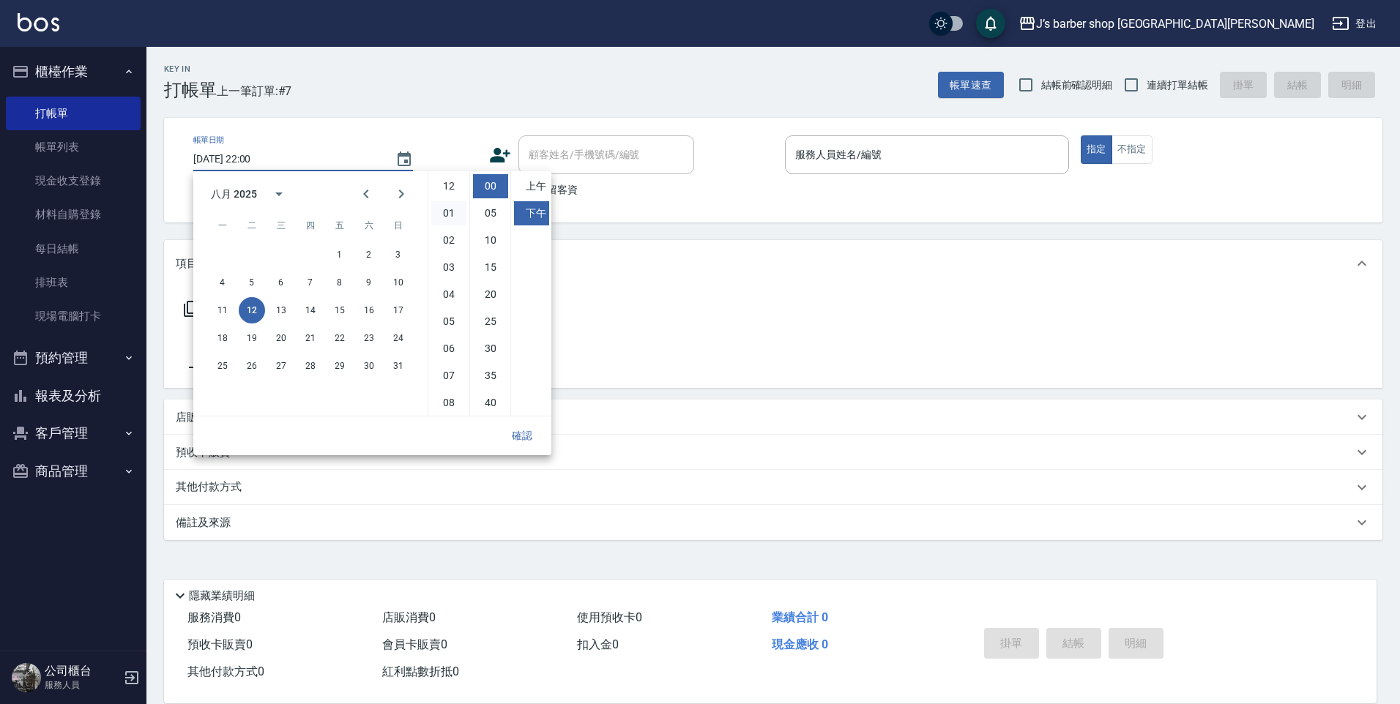
click at [451, 212] on li "01" at bounding box center [448, 213] width 35 height 24
type input "[DATE] 13:00"
click at [498, 187] on li "00" at bounding box center [490, 186] width 35 height 24
click at [522, 426] on button "確認" at bounding box center [522, 436] width 47 height 27
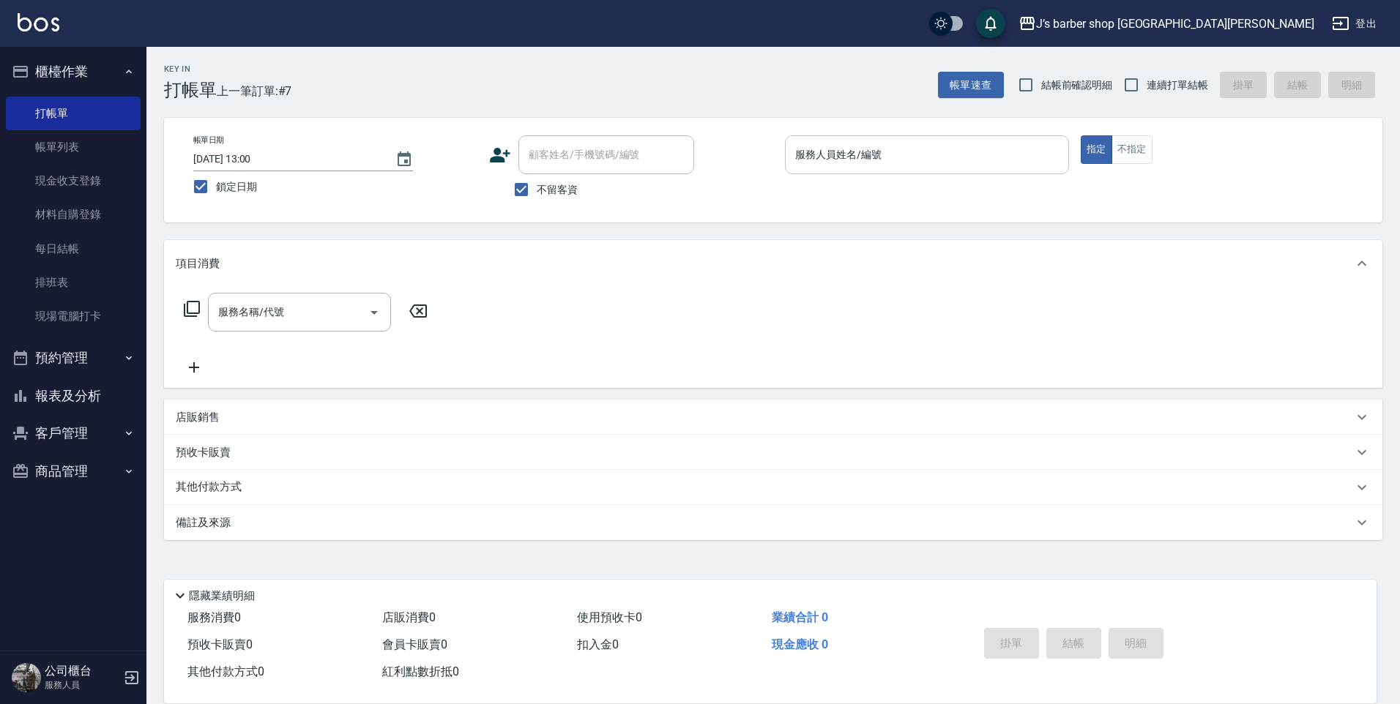
click at [833, 149] on input "服務人員姓名/編號" at bounding box center [927, 155] width 271 height 26
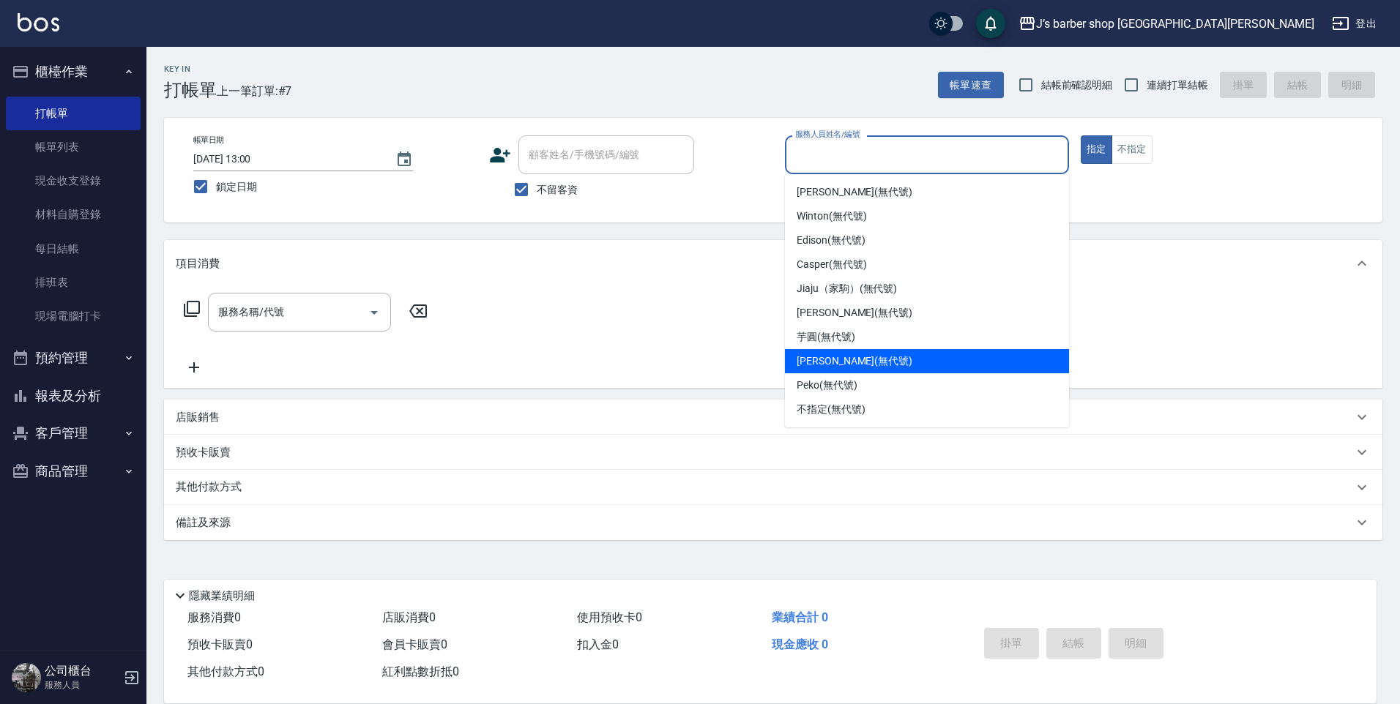
click at [820, 360] on span "[PERSON_NAME] (無代號)" at bounding box center [855, 361] width 116 height 15
type input "[PERSON_NAME](無代號)"
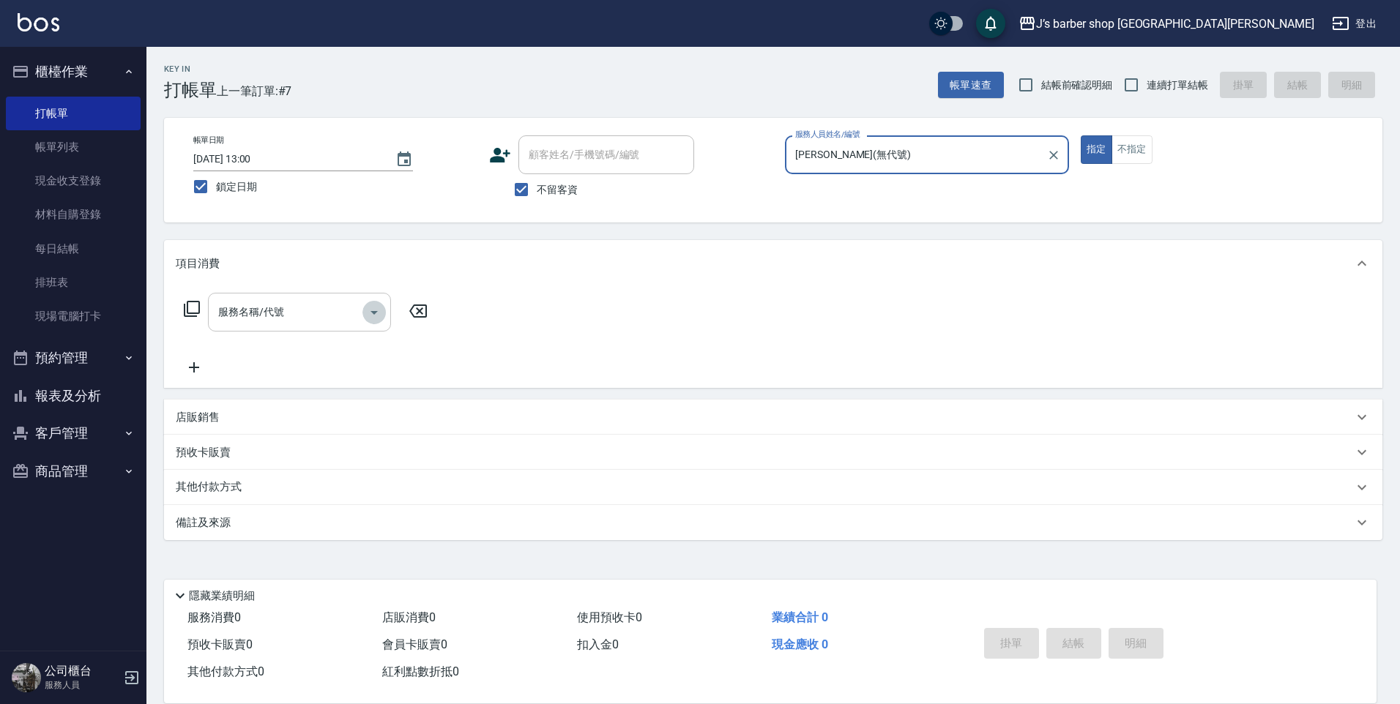
click at [368, 316] on icon "Open" at bounding box center [374, 313] width 18 height 18
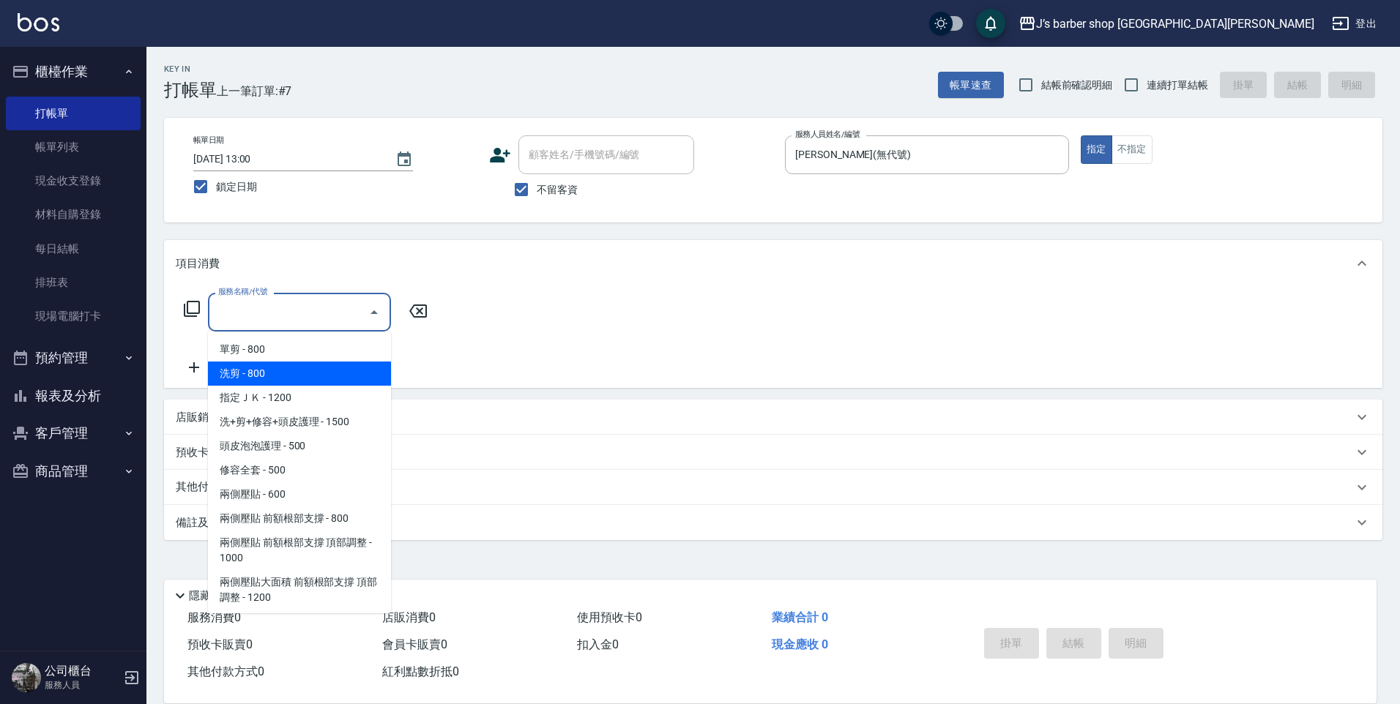
click at [290, 386] on span "指定ＪＫ - 1200" at bounding box center [299, 398] width 183 height 24
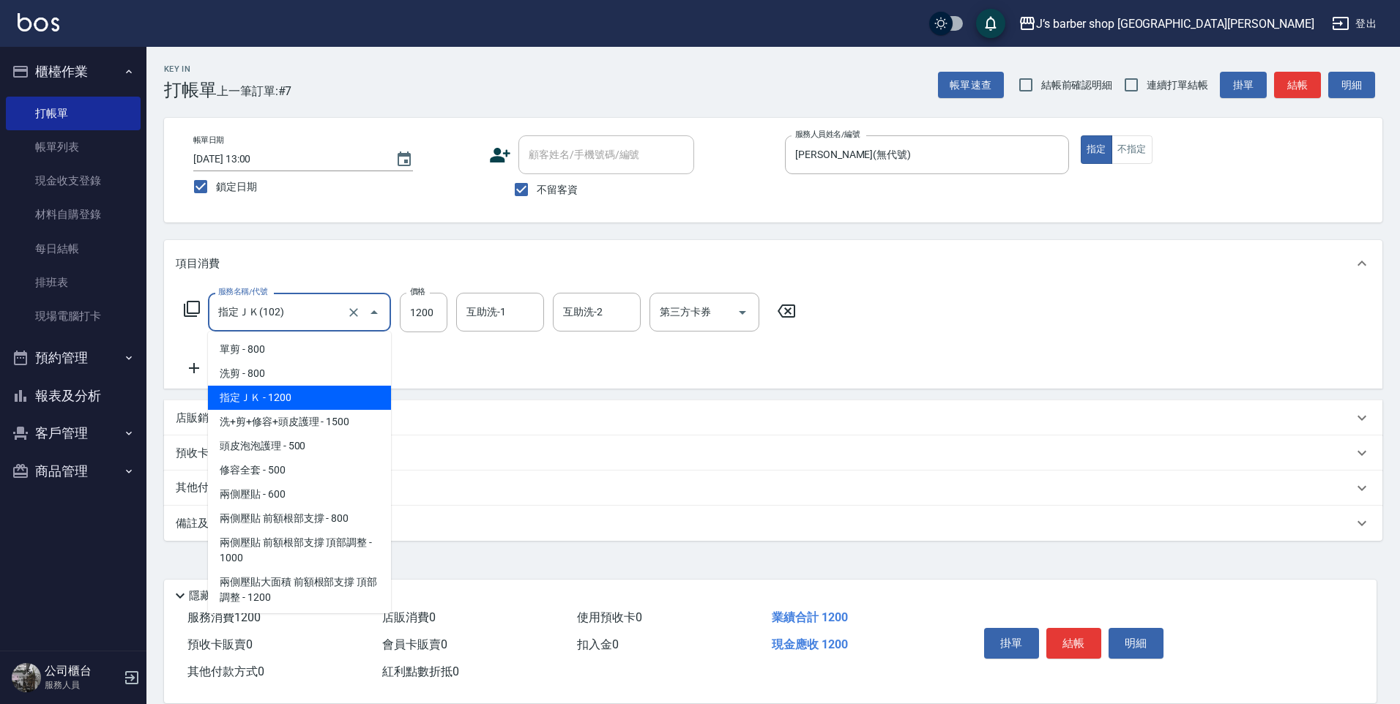
click at [322, 305] on input "指定ＪＫ(102)" at bounding box center [279, 313] width 129 height 26
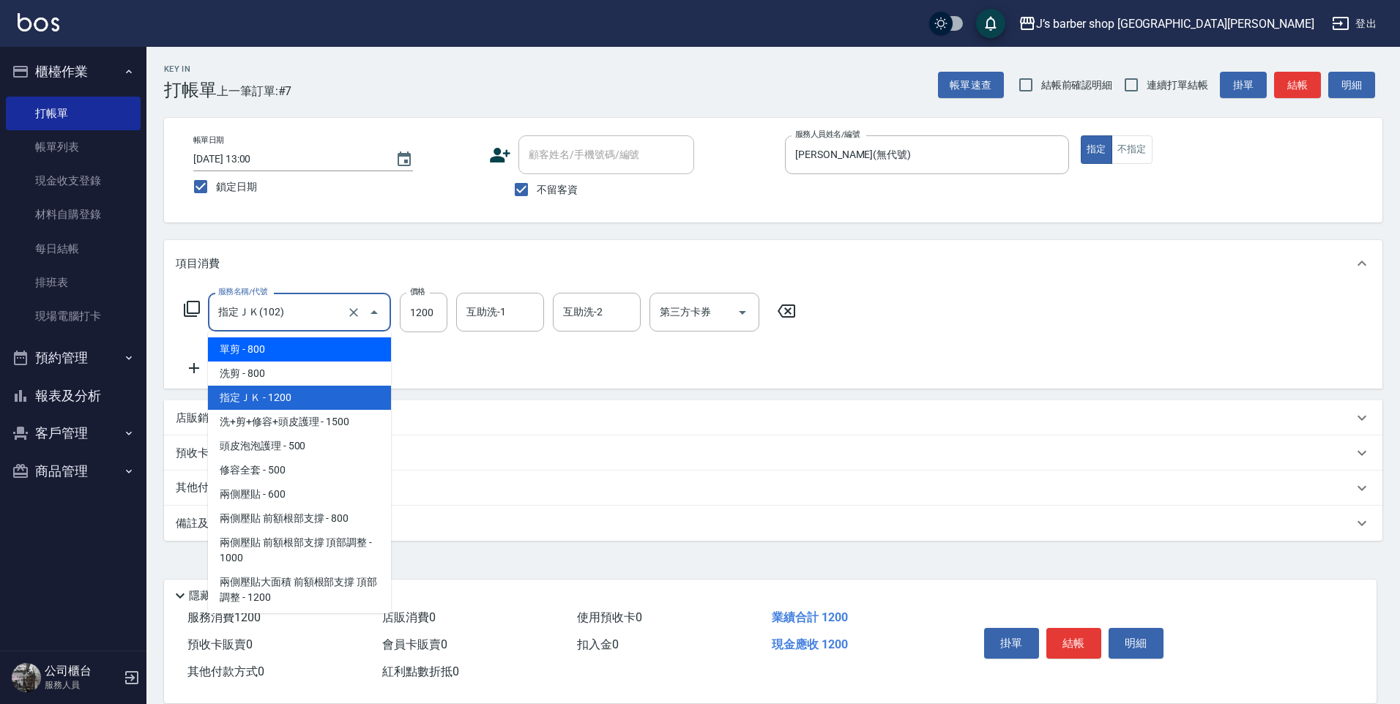
click at [286, 368] on span "洗剪 - 800" at bounding box center [299, 374] width 183 height 24
type input "洗剪(101)"
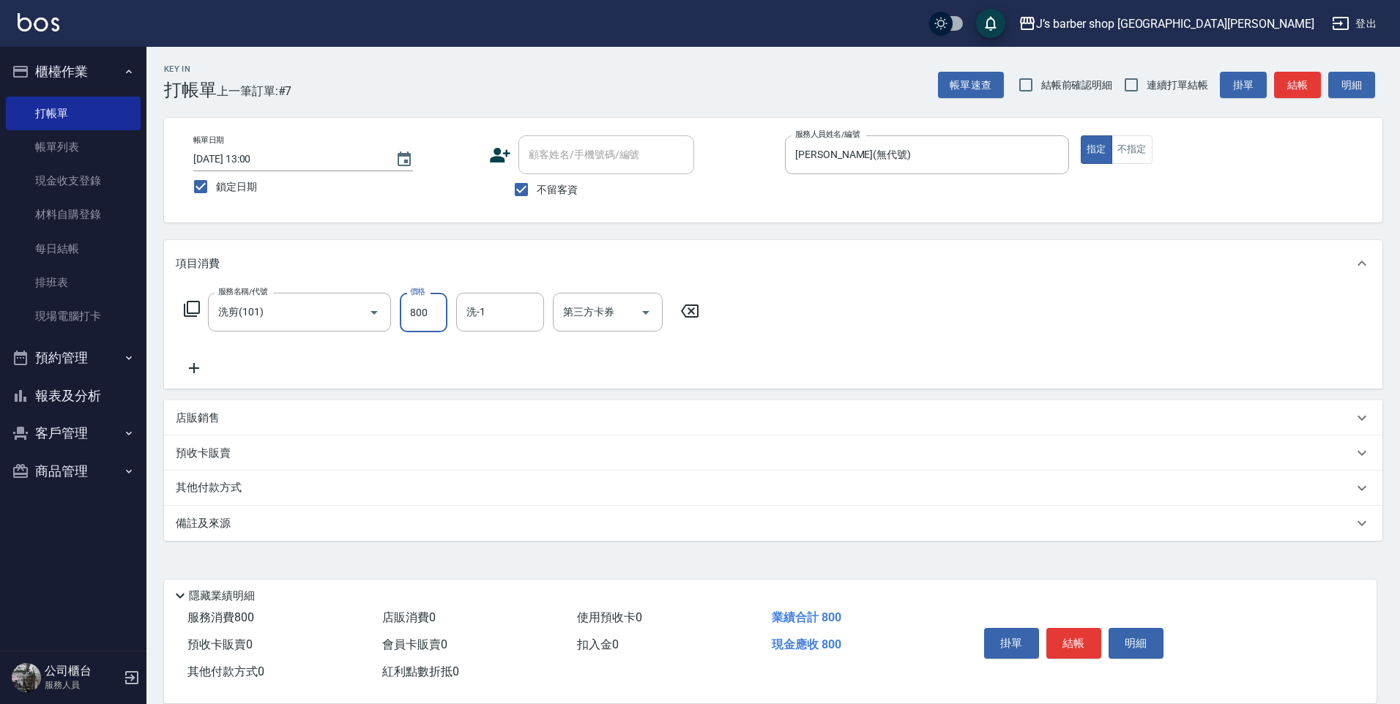
click at [437, 312] on input "800" at bounding box center [424, 313] width 48 height 40
type input "2800"
click at [529, 324] on input "洗-1" at bounding box center [500, 313] width 75 height 26
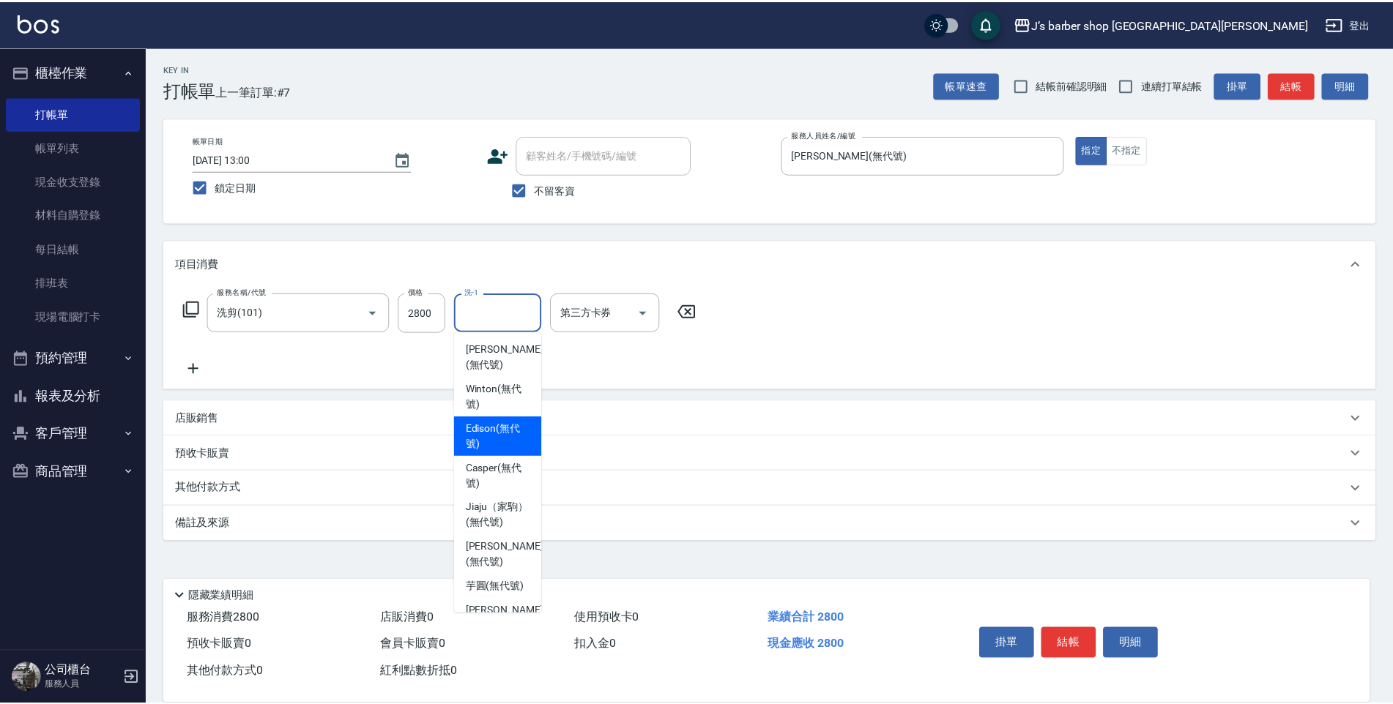
scroll to position [73, 0]
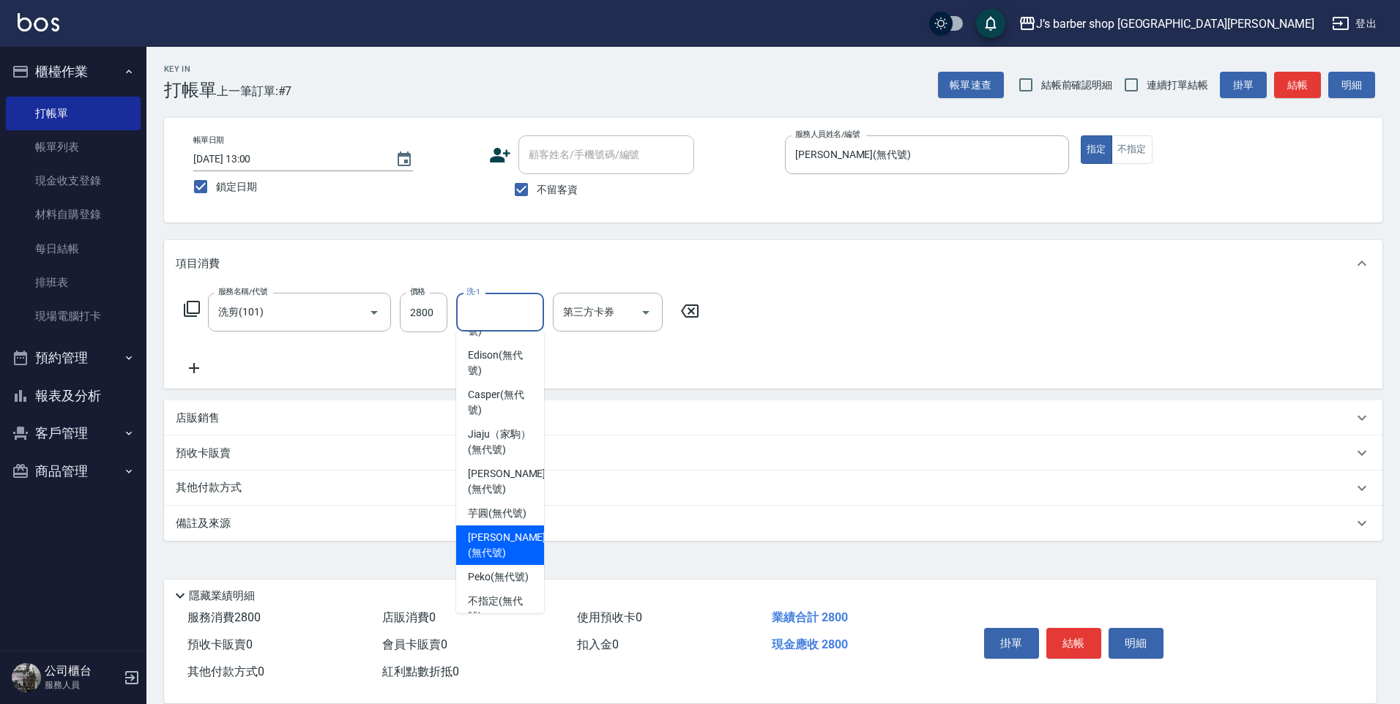
click at [505, 551] on span "[PERSON_NAME] (無代號)" at bounding box center [507, 545] width 78 height 31
type input "[PERSON_NAME](無代號)"
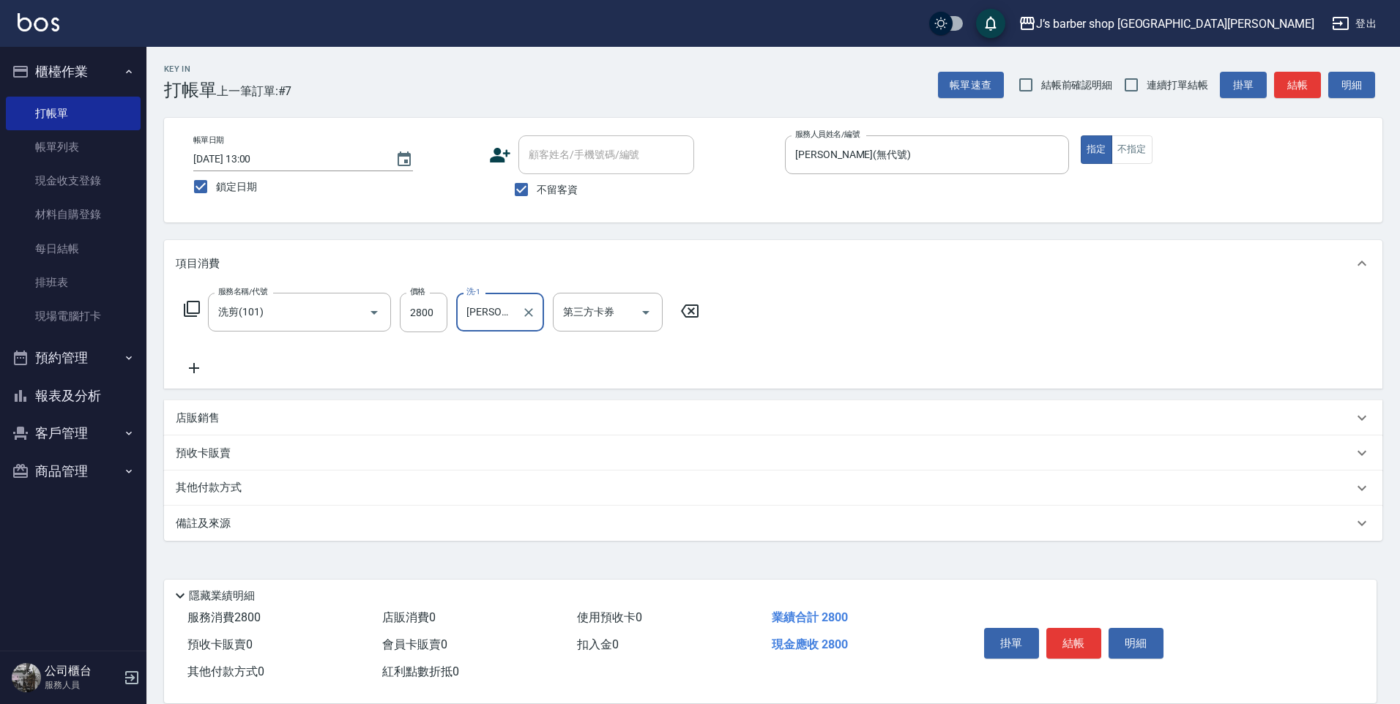
click at [255, 522] on div "備註及來源" at bounding box center [765, 523] width 1178 height 15
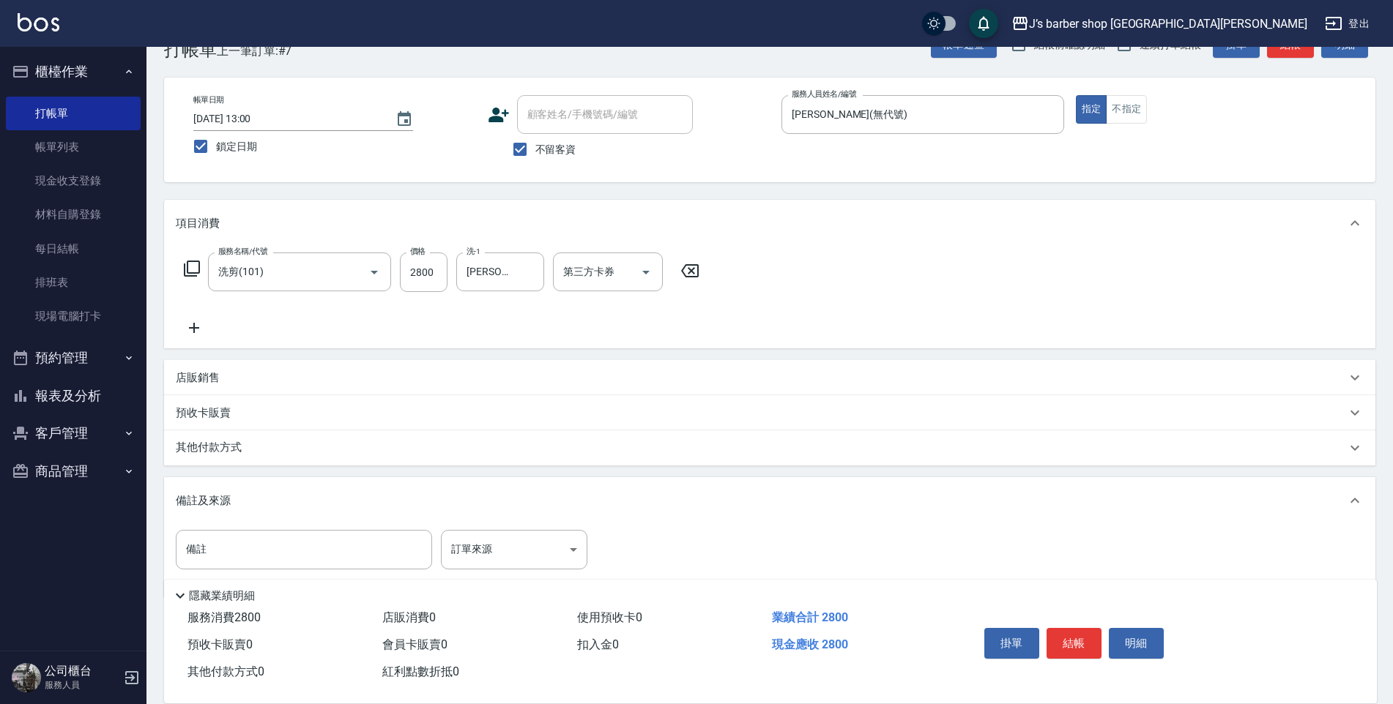
scroll to position [75, 0]
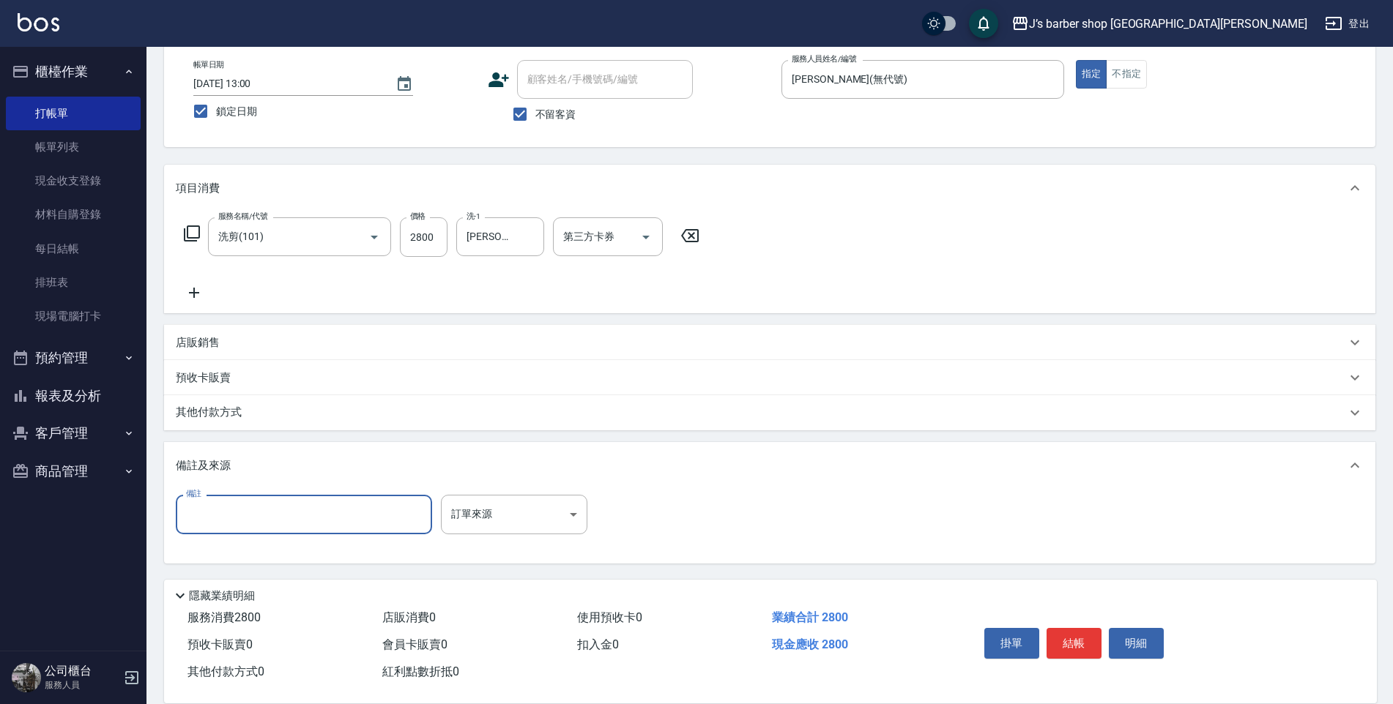
click at [242, 518] on input "備註" at bounding box center [304, 515] width 256 height 40
type input "5"
type input "ㄑ"
type input "轉帳"
click at [1079, 630] on button "結帳" at bounding box center [1073, 643] width 55 height 31
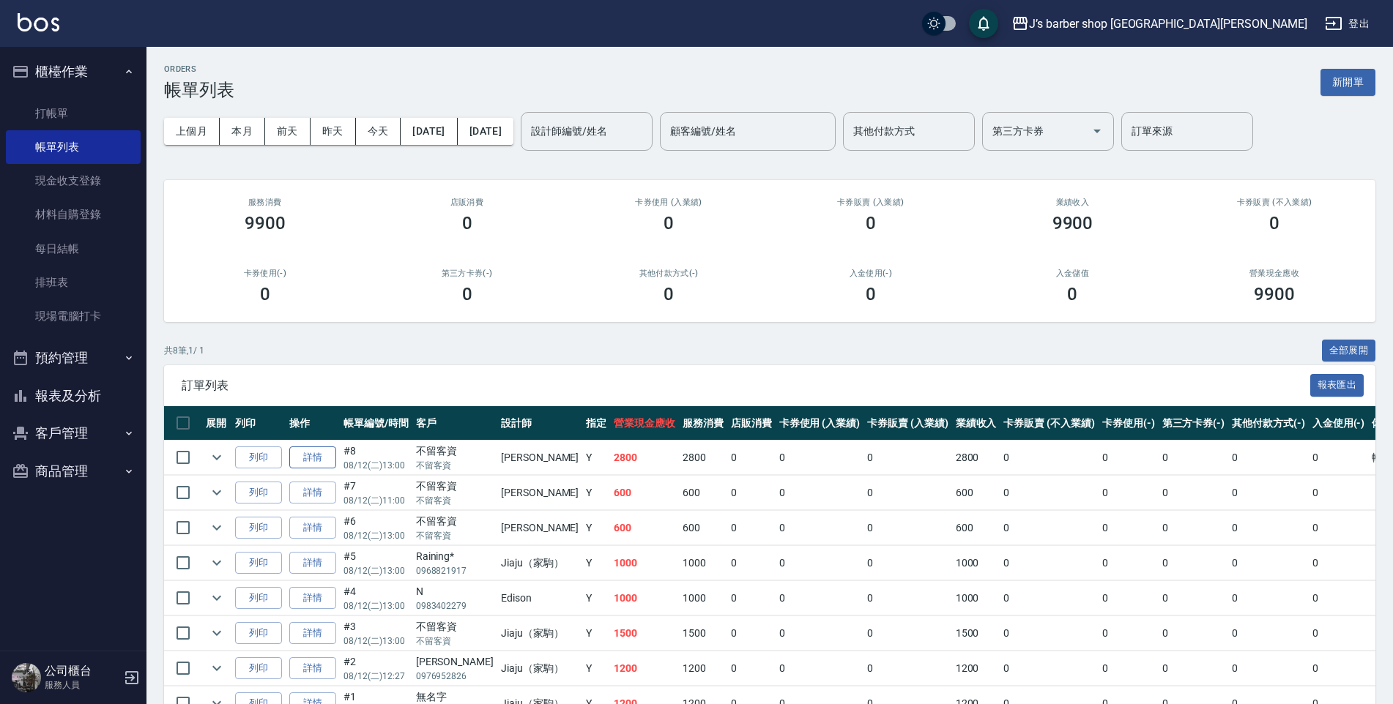
click at [319, 456] on link "詳情" at bounding box center [312, 458] width 47 height 23
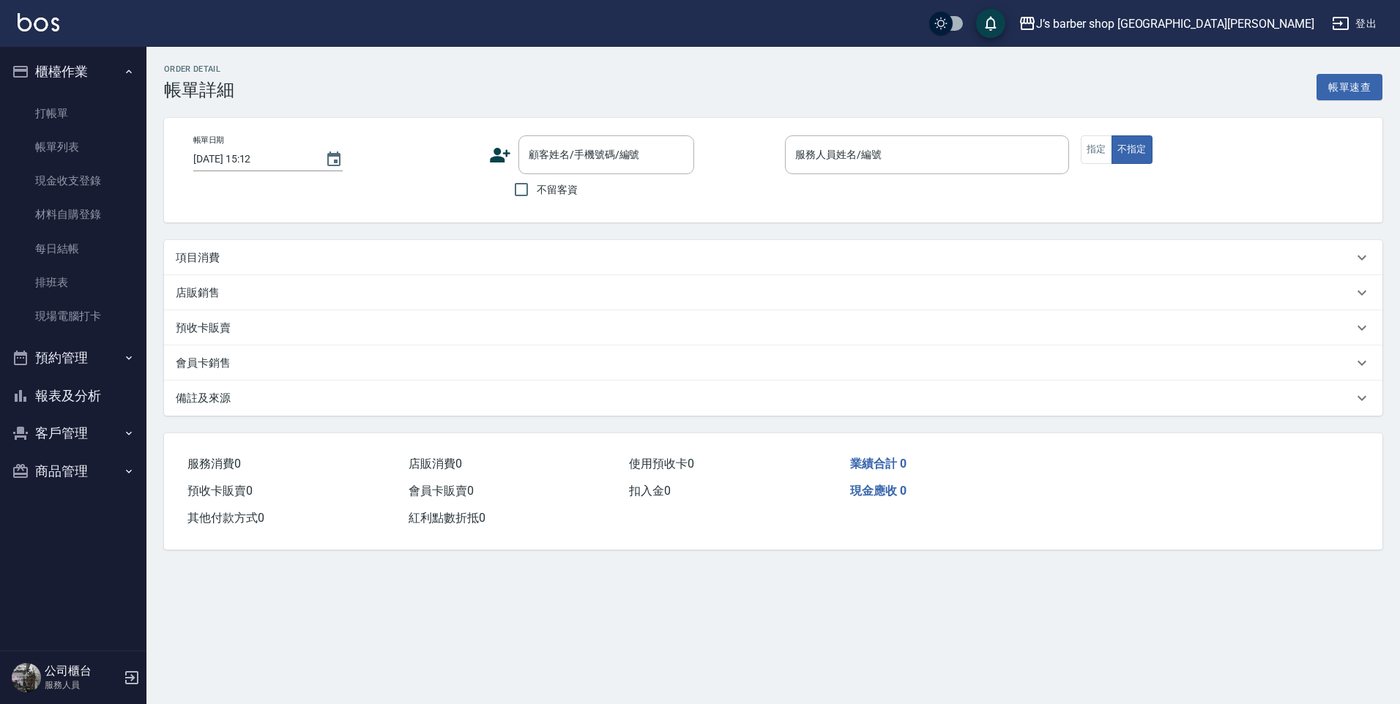
type input "[DATE] 13:00"
checkbox input "true"
type input "[PERSON_NAME](無代號)"
type input "轉帳"
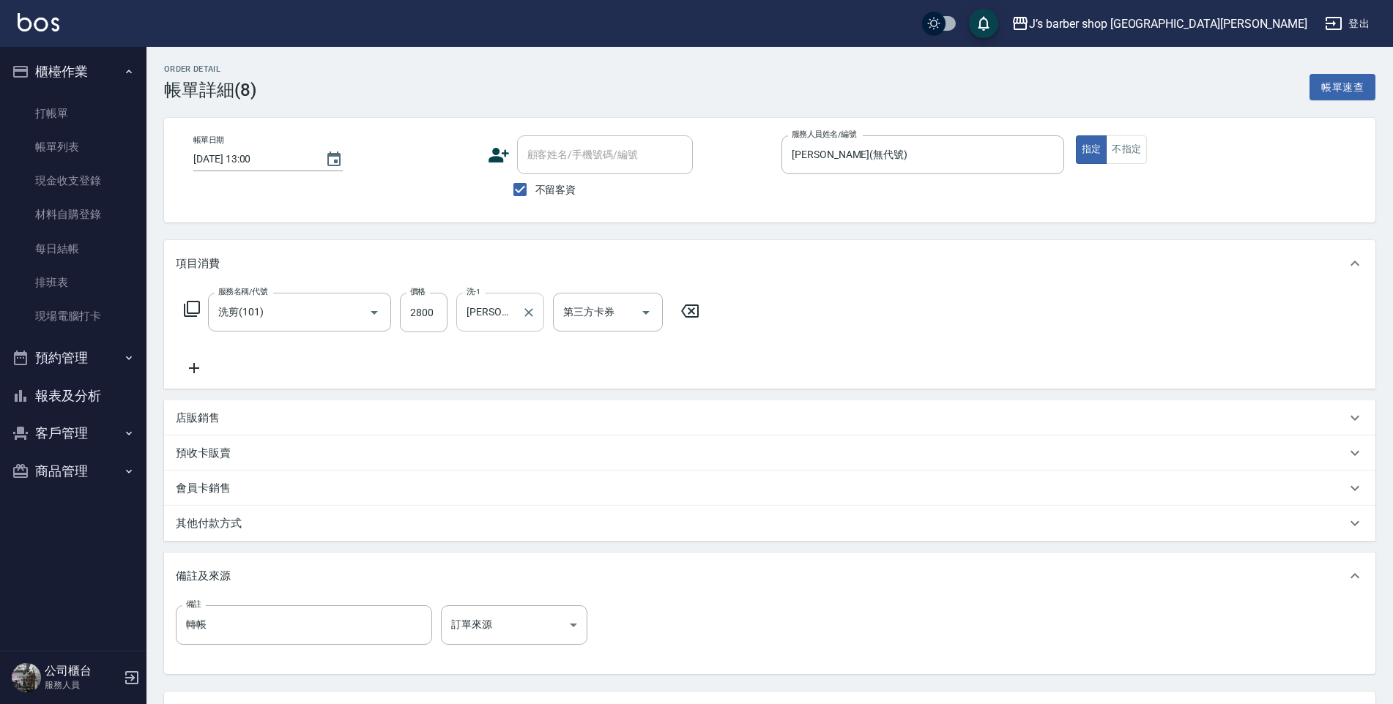
click at [488, 306] on input "[PERSON_NAME](無代號)" at bounding box center [489, 313] width 53 height 26
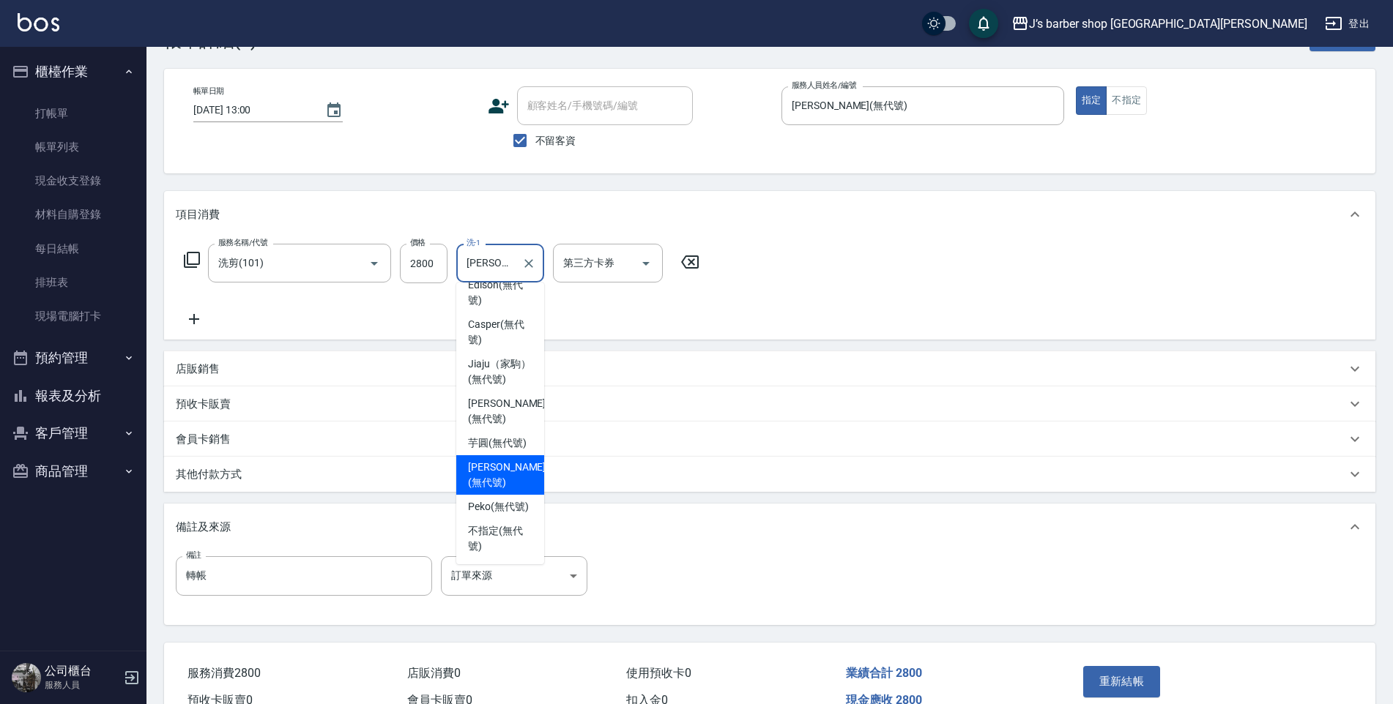
scroll to position [73, 0]
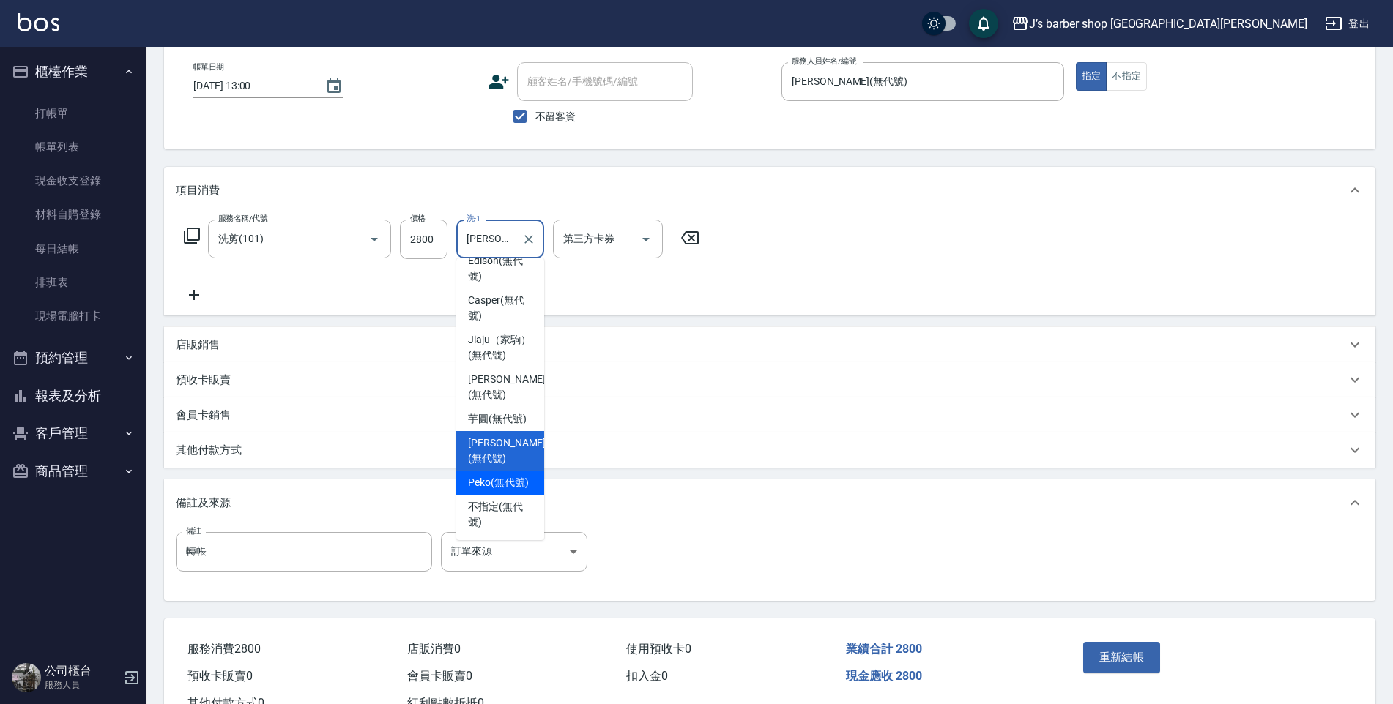
click at [493, 475] on span "Peko (無代號)" at bounding box center [498, 482] width 61 height 15
type input "Peko(無代號)"
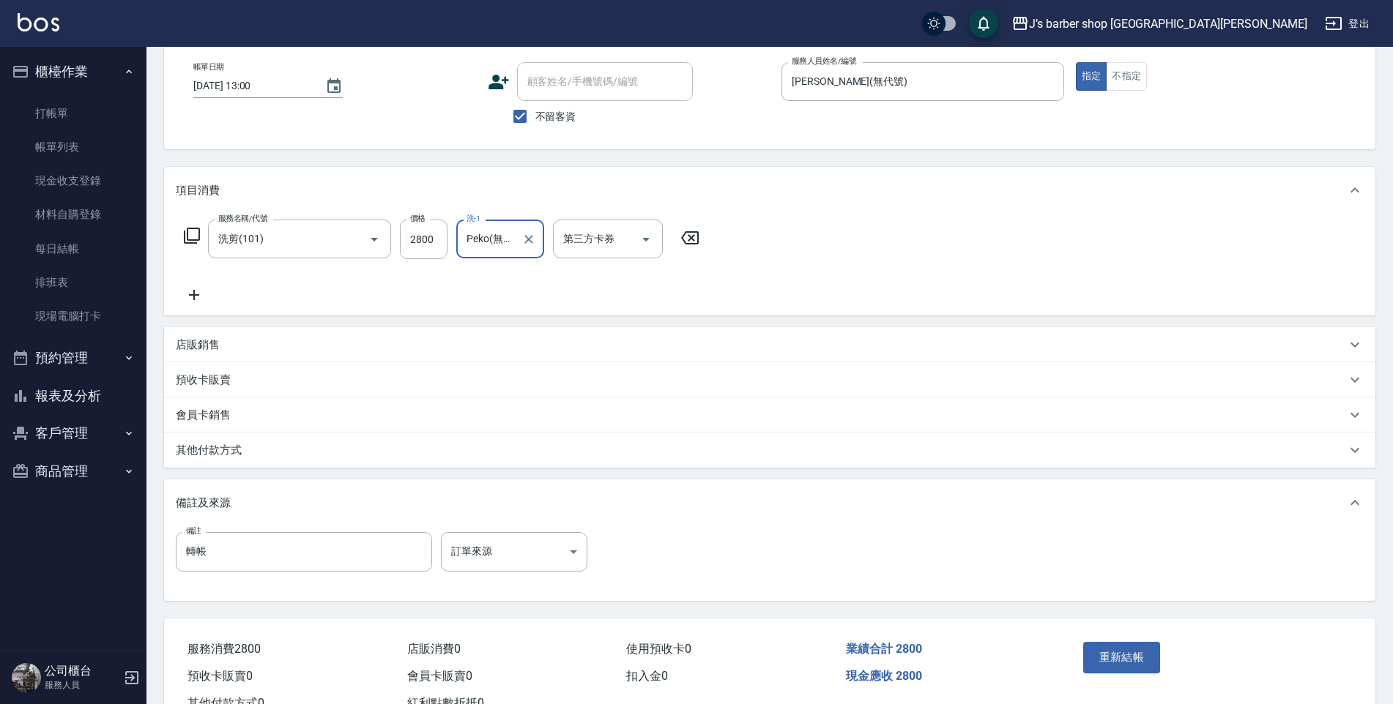
scroll to position [0, 0]
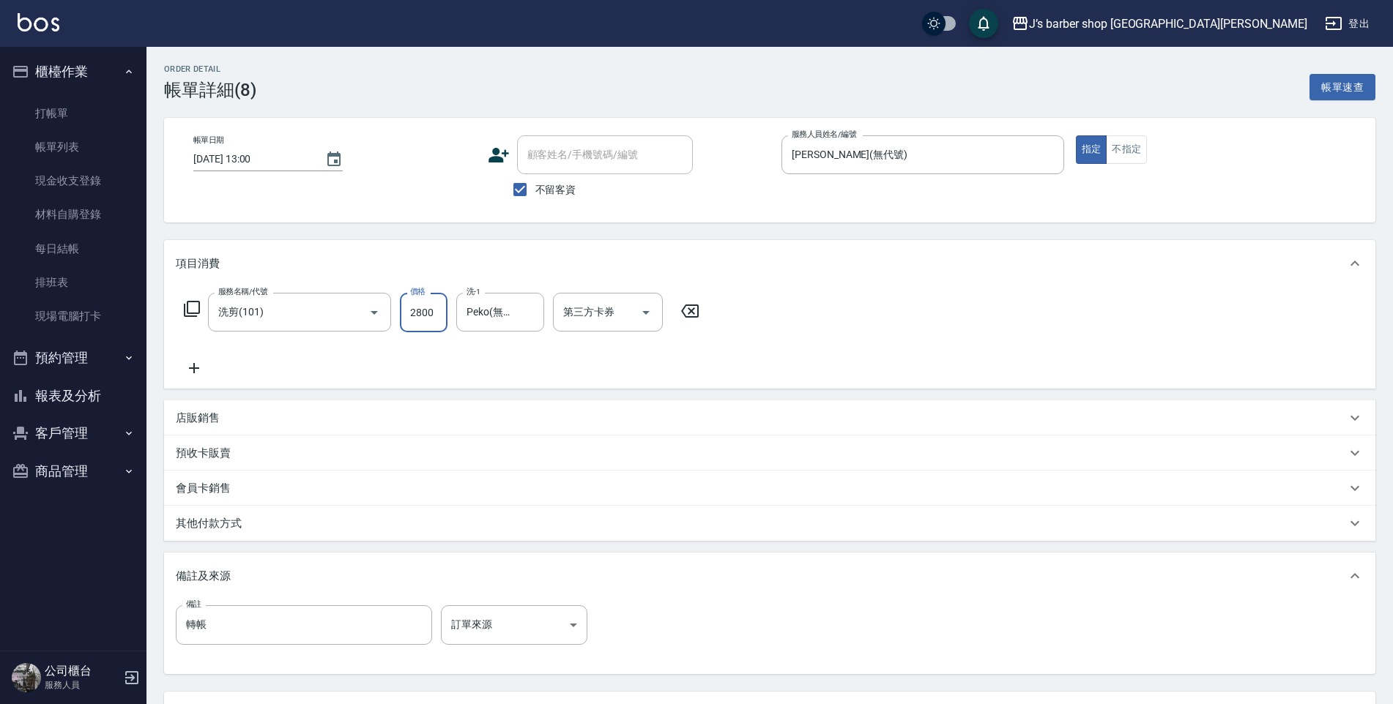
click at [431, 310] on input "2800" at bounding box center [424, 313] width 48 height 40
type input "800"
click at [185, 362] on icon at bounding box center [194, 369] width 37 height 18
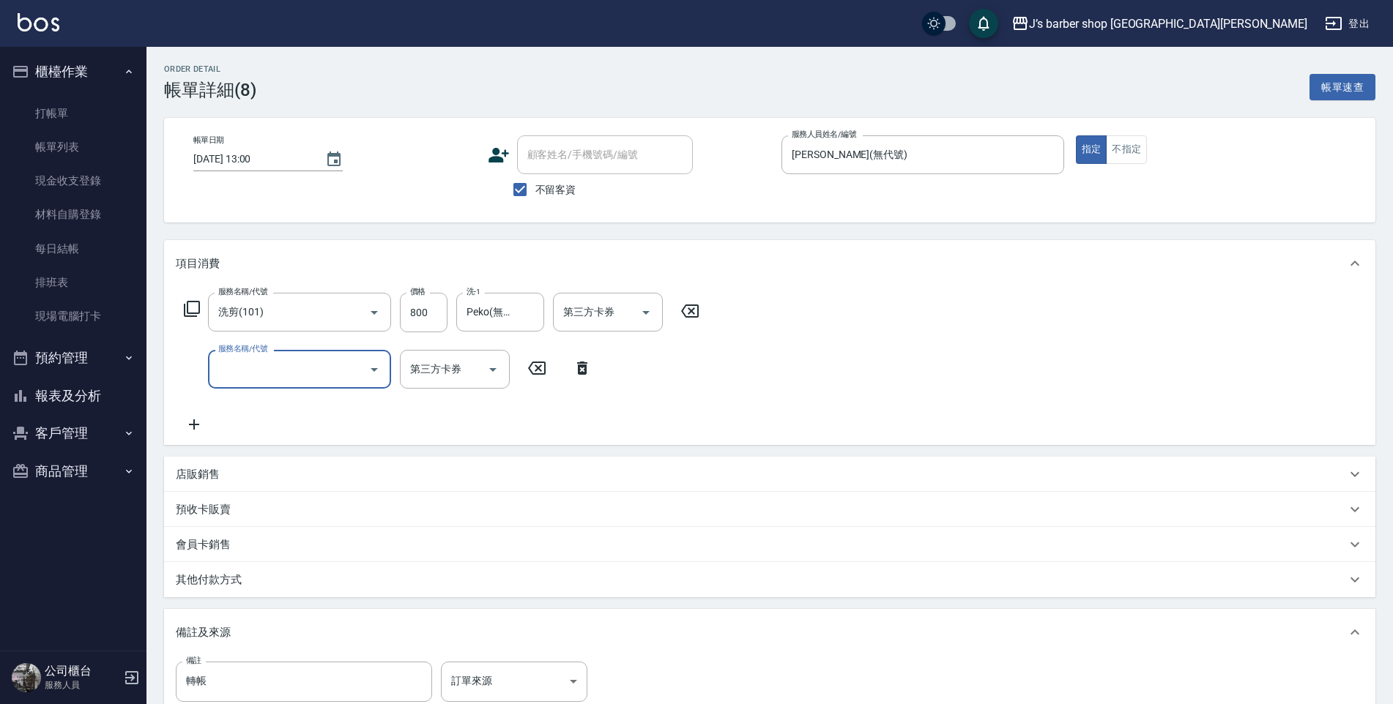
click at [241, 357] on input "服務名稱/代號" at bounding box center [289, 370] width 148 height 26
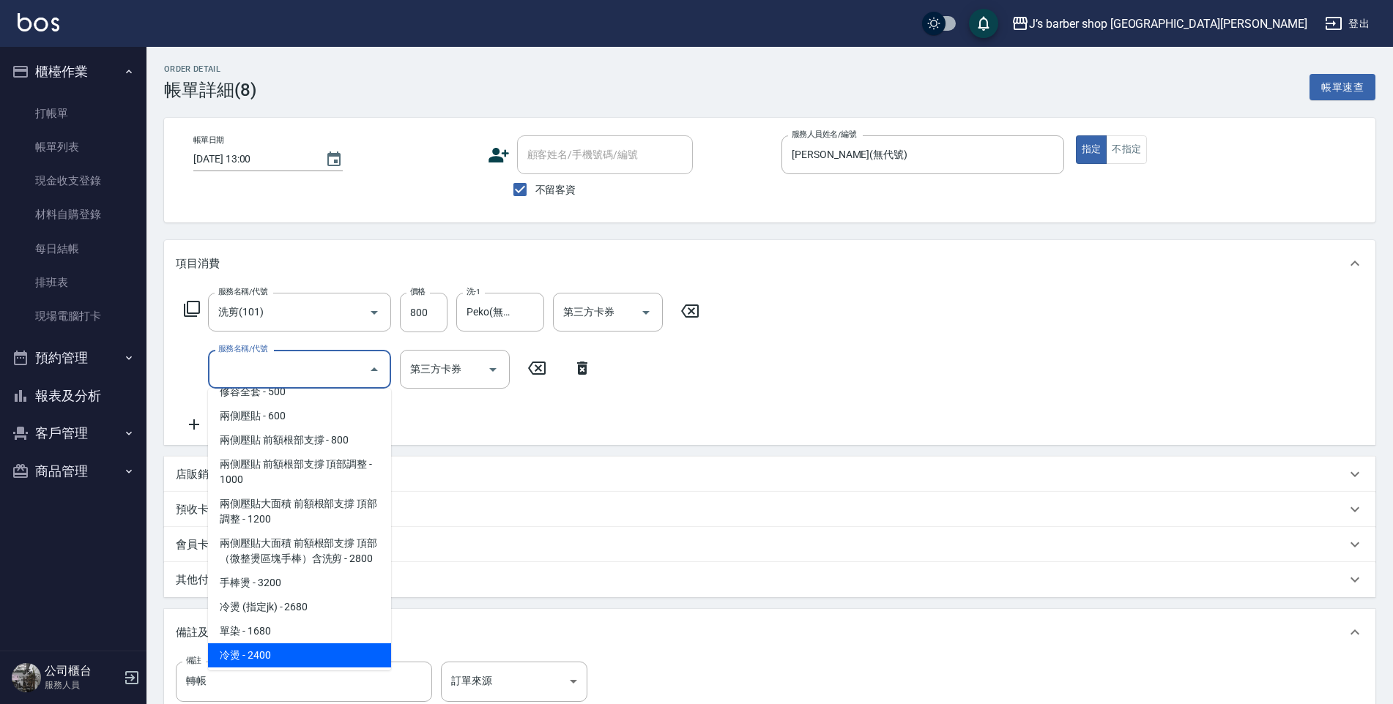
scroll to position [146, 0]
click at [253, 650] on span "冷燙 - 2400" at bounding box center [299, 653] width 183 height 24
type input "冷燙(LP)"
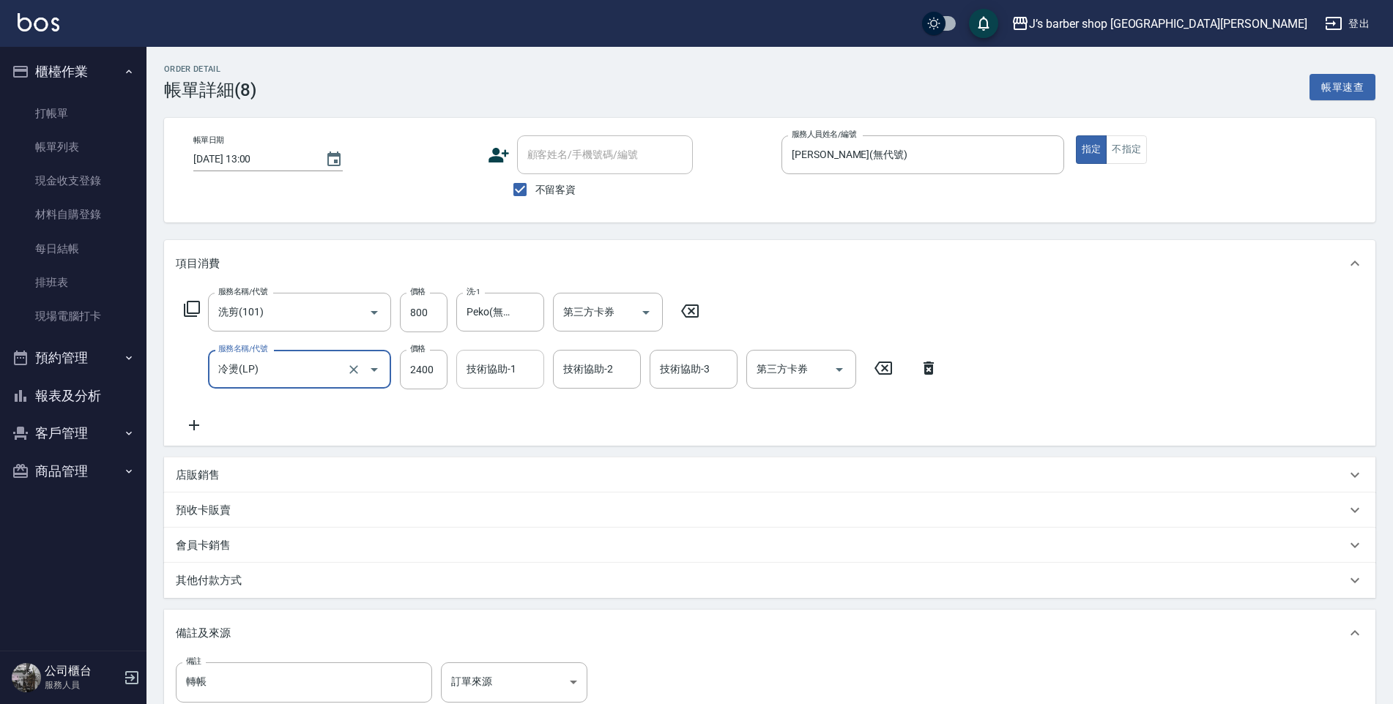
click at [497, 361] on div "技術協助-1 技術協助-1" at bounding box center [500, 369] width 88 height 39
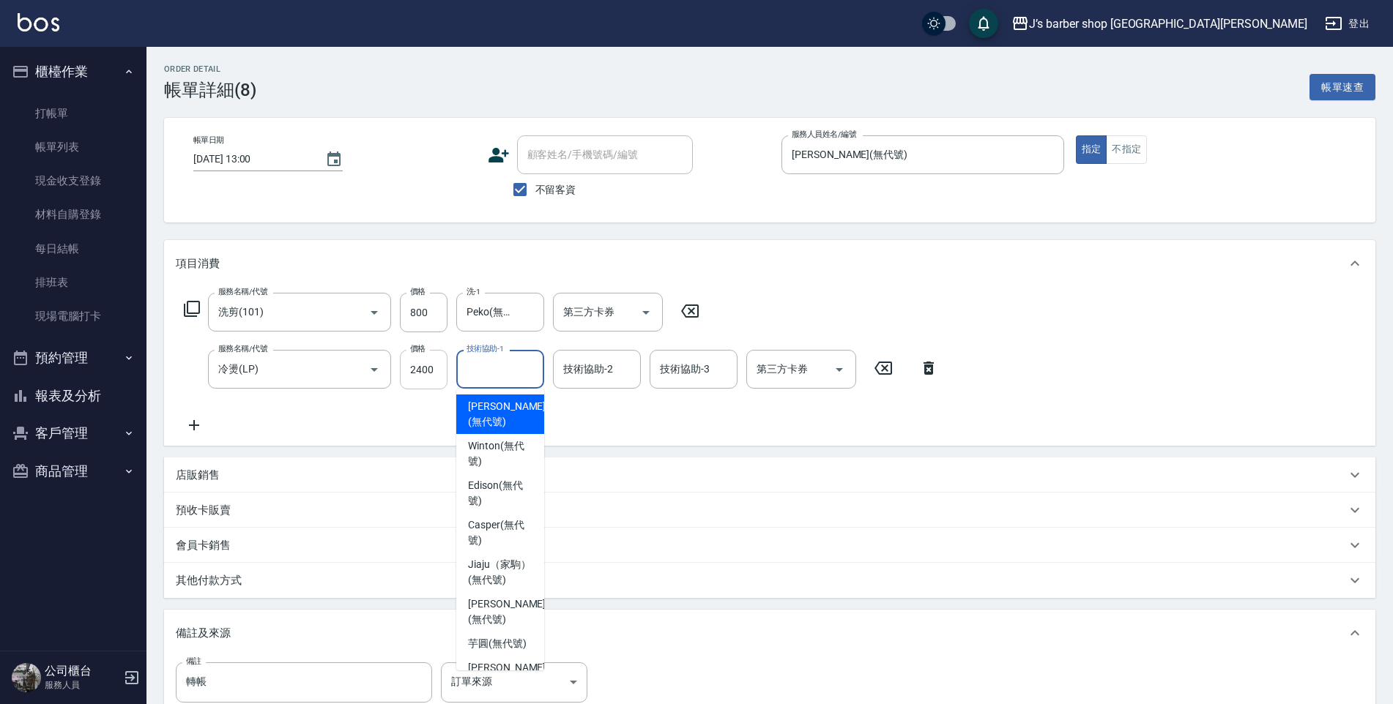
click at [431, 364] on input "2400" at bounding box center [424, 370] width 48 height 40
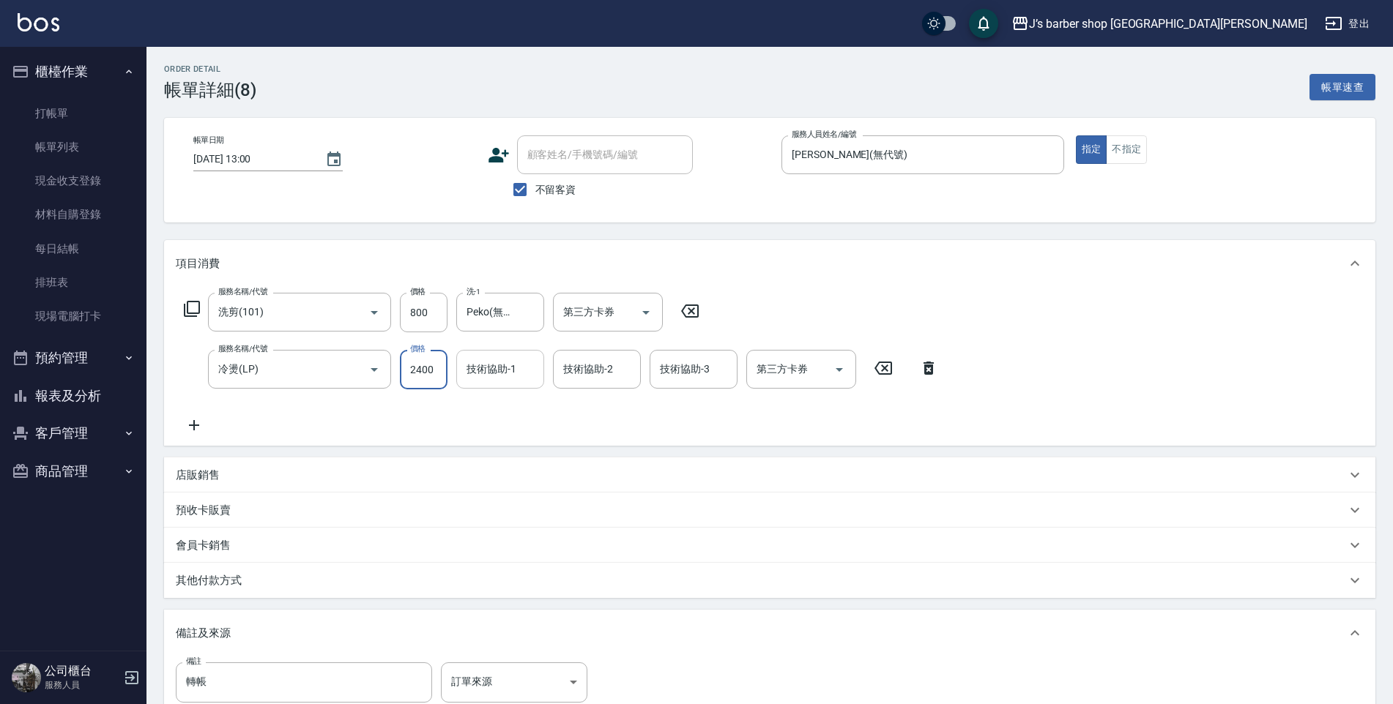
click at [487, 362] on div "技術協助-1 技術協助-1" at bounding box center [500, 369] width 88 height 39
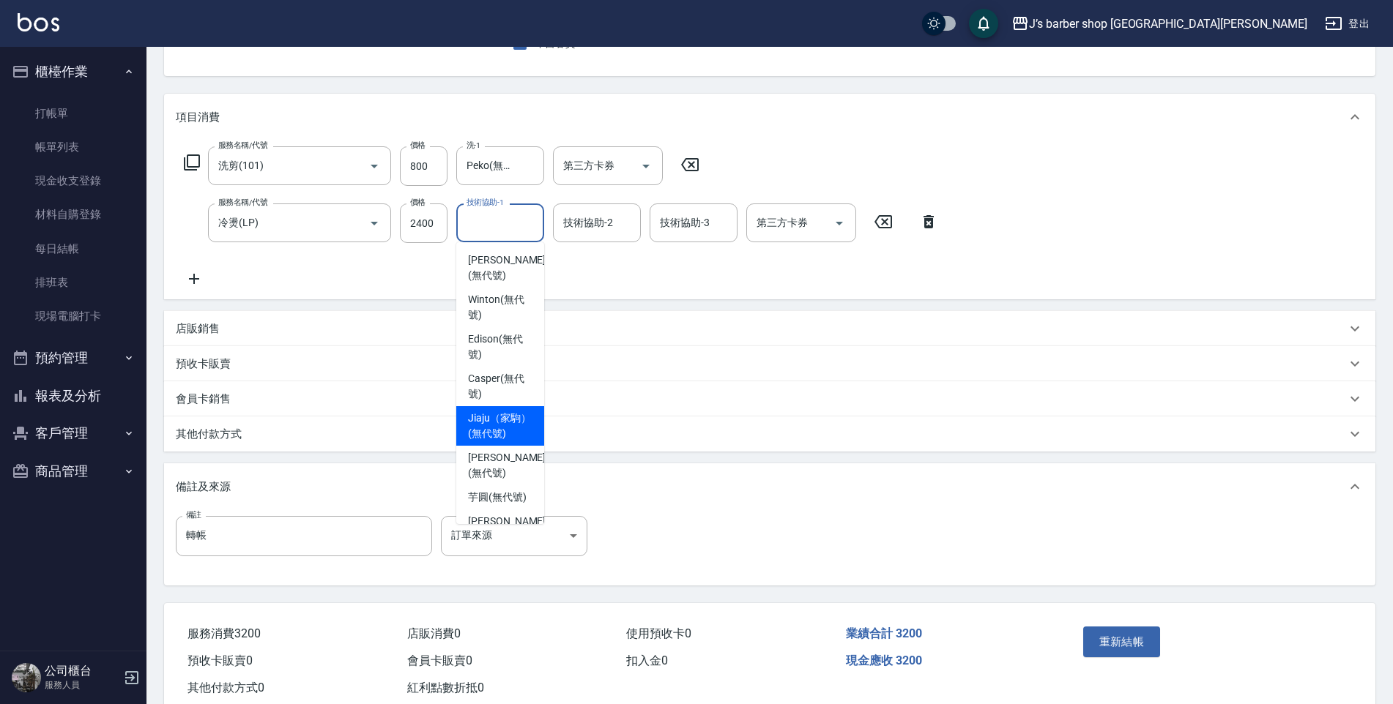
scroll to position [73, 0]
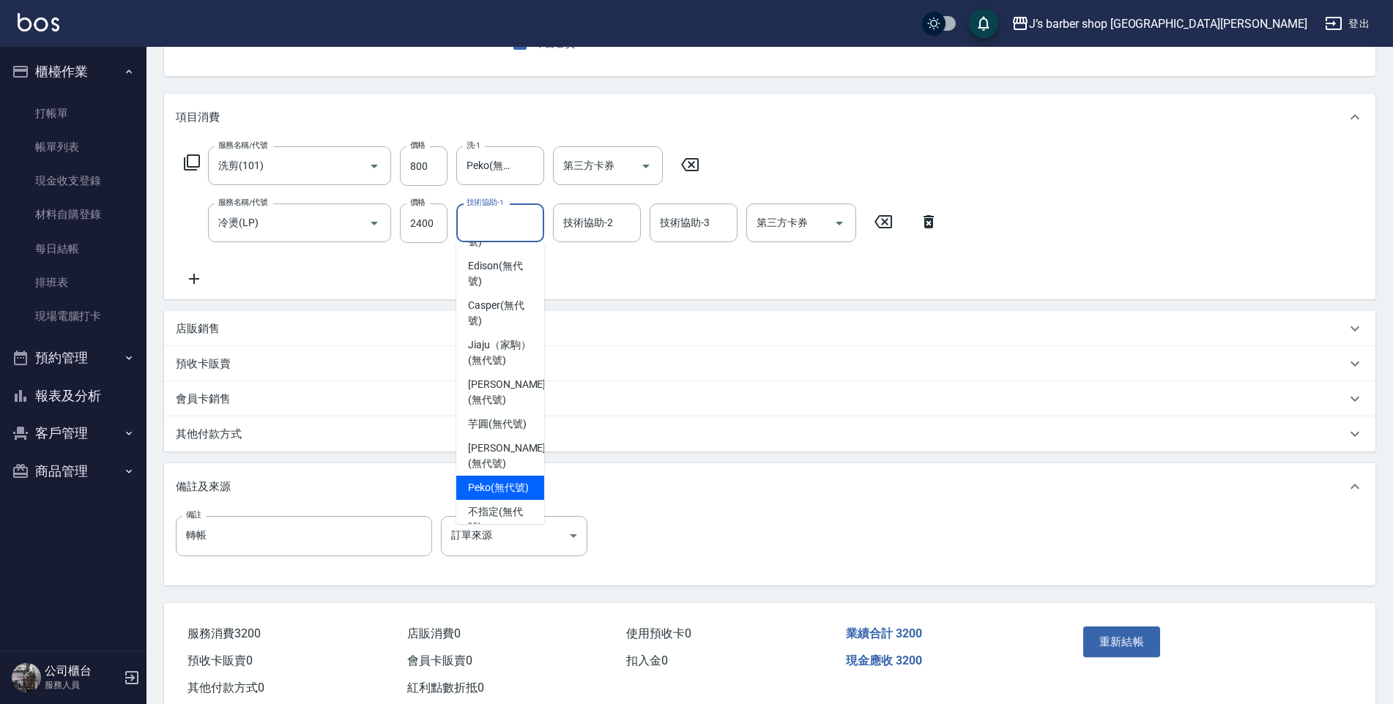
click at [477, 496] on span "Peko (無代號)" at bounding box center [498, 487] width 61 height 15
type input "Peko(無代號)"
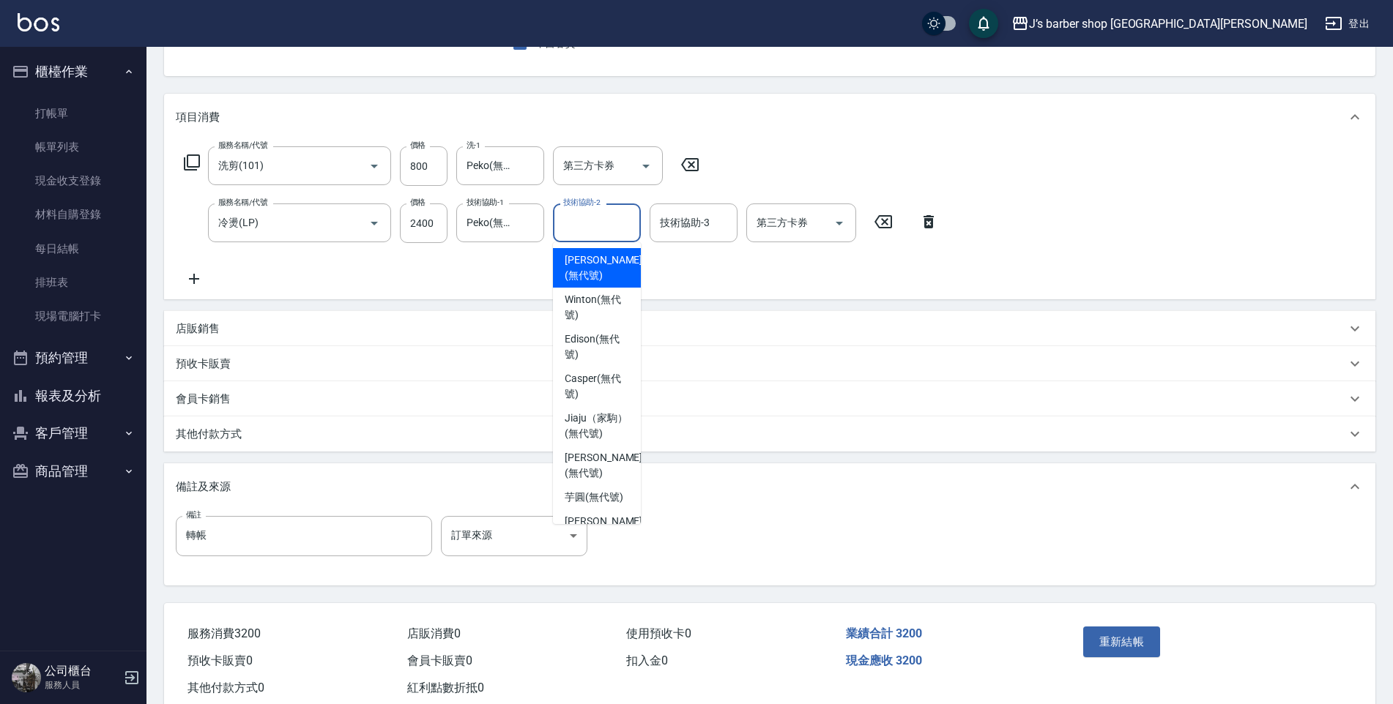
click at [617, 217] on input "技術協助-2" at bounding box center [596, 223] width 75 height 26
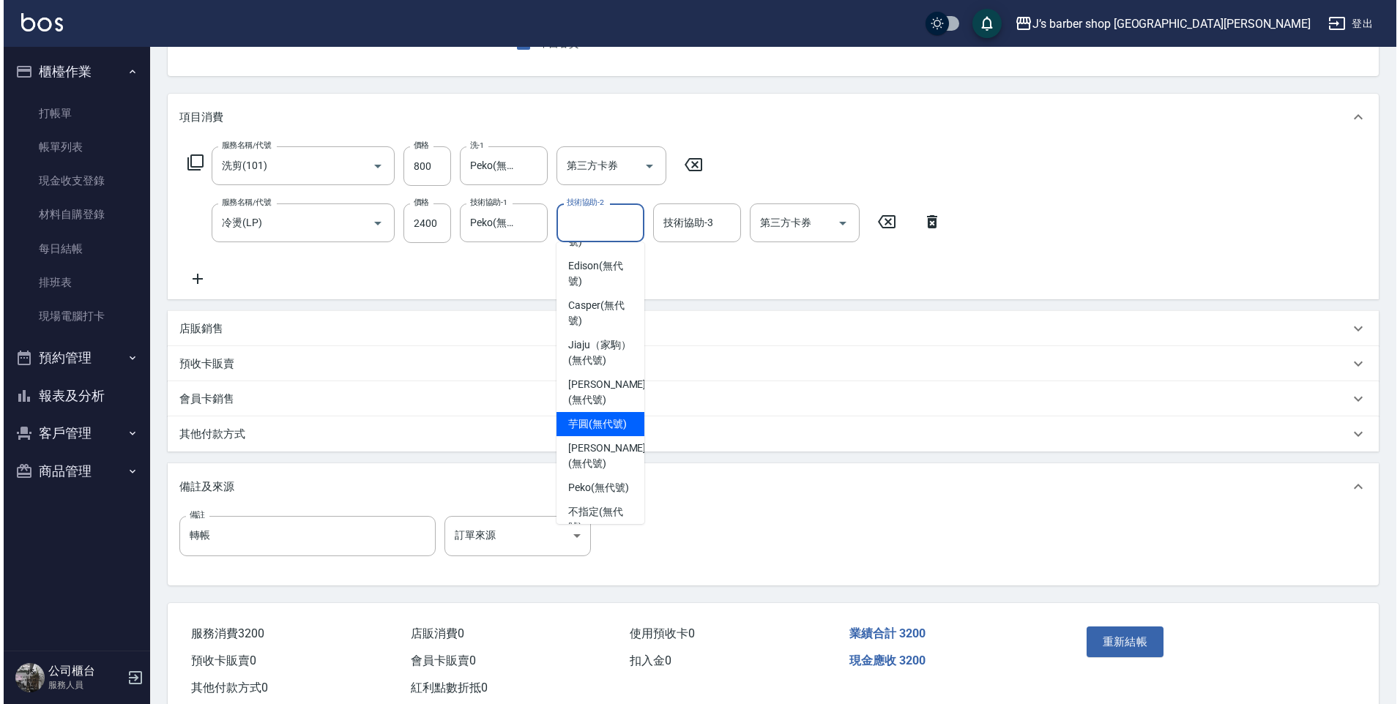
scroll to position [125, 0]
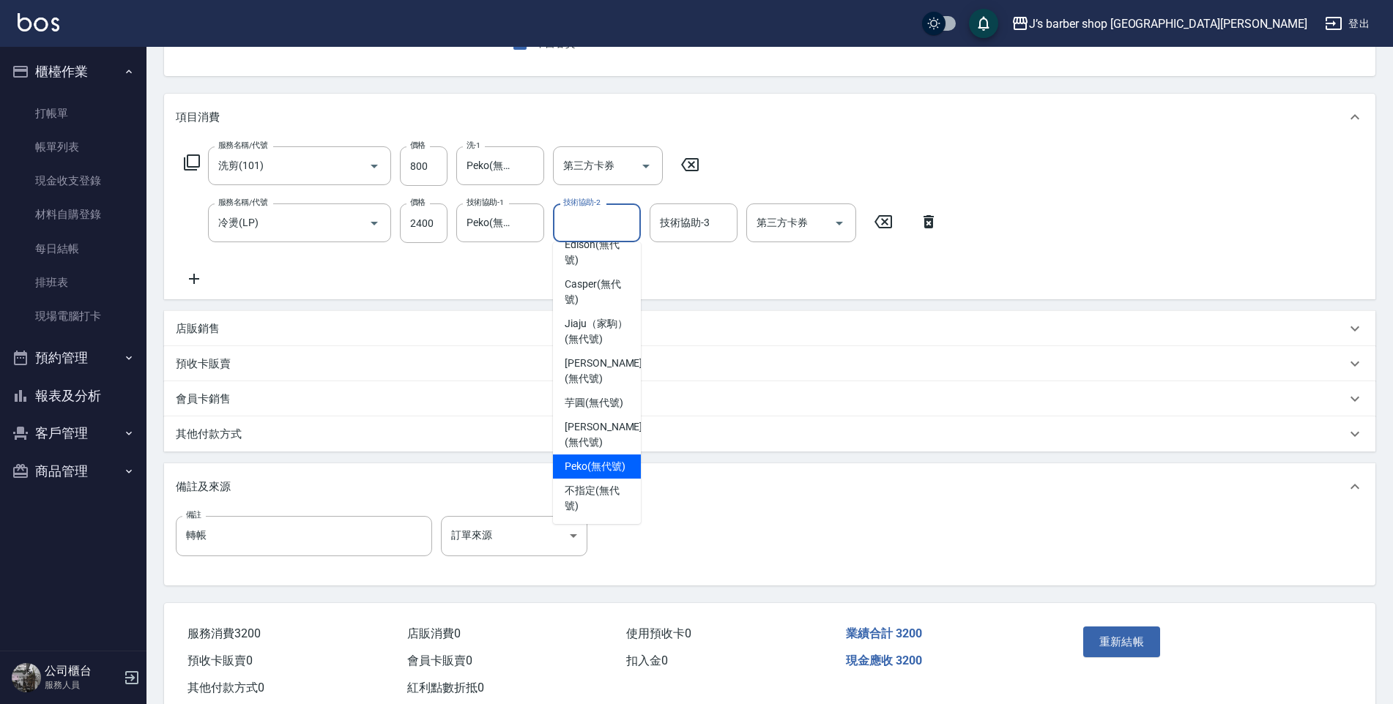
click at [588, 459] on span "Peko (無代號)" at bounding box center [595, 466] width 61 height 15
type input "Peko(無代號)"
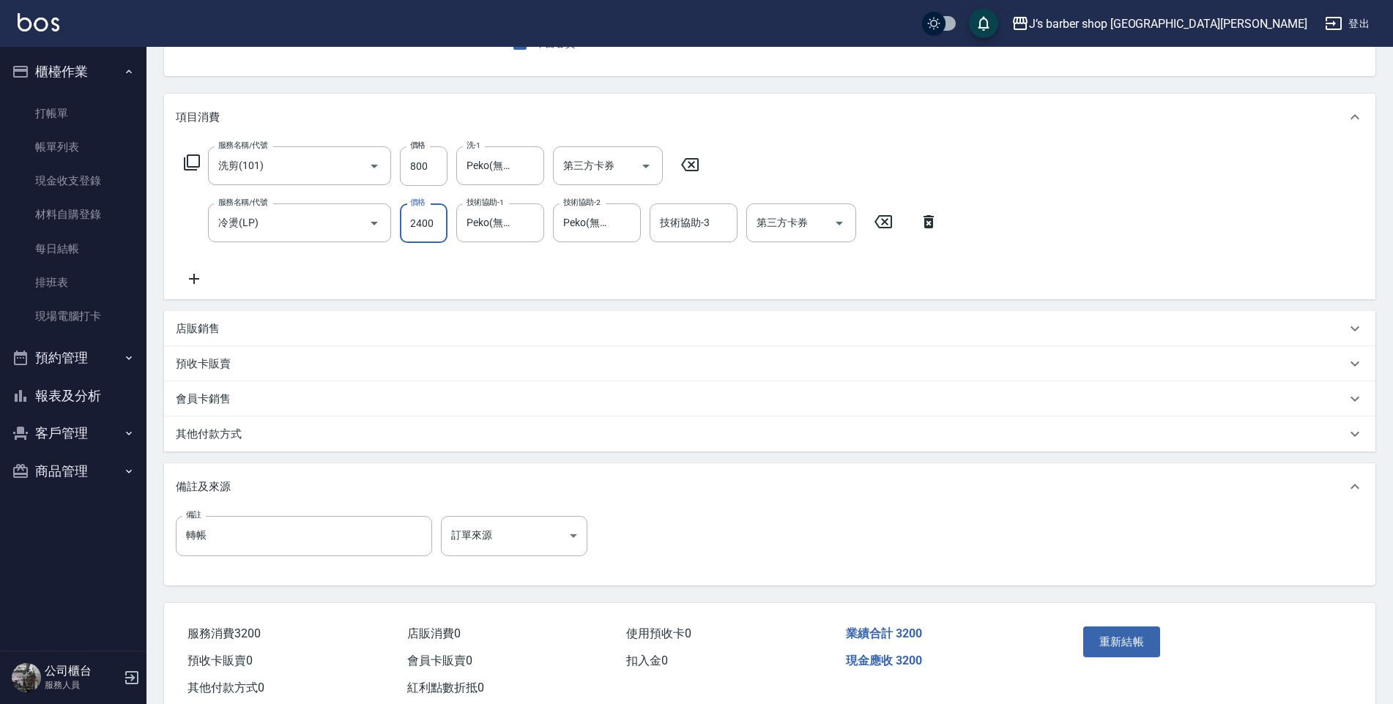
click at [434, 223] on input "2400" at bounding box center [424, 224] width 48 height 40
type input "2000"
click at [1109, 633] on button "重新結帳" at bounding box center [1122, 642] width 78 height 31
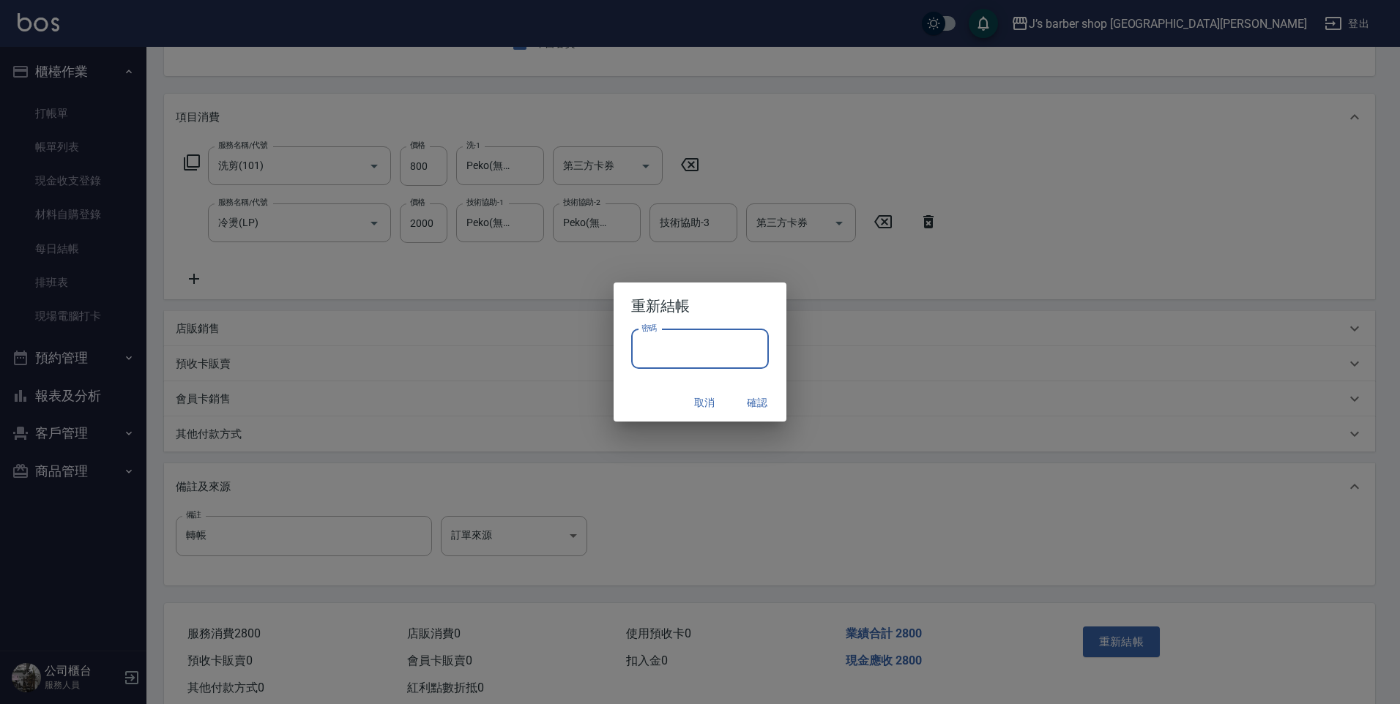
click at [684, 351] on input "密碼" at bounding box center [700, 350] width 138 height 40
type input "****"
click at [752, 402] on button "確認" at bounding box center [757, 403] width 47 height 27
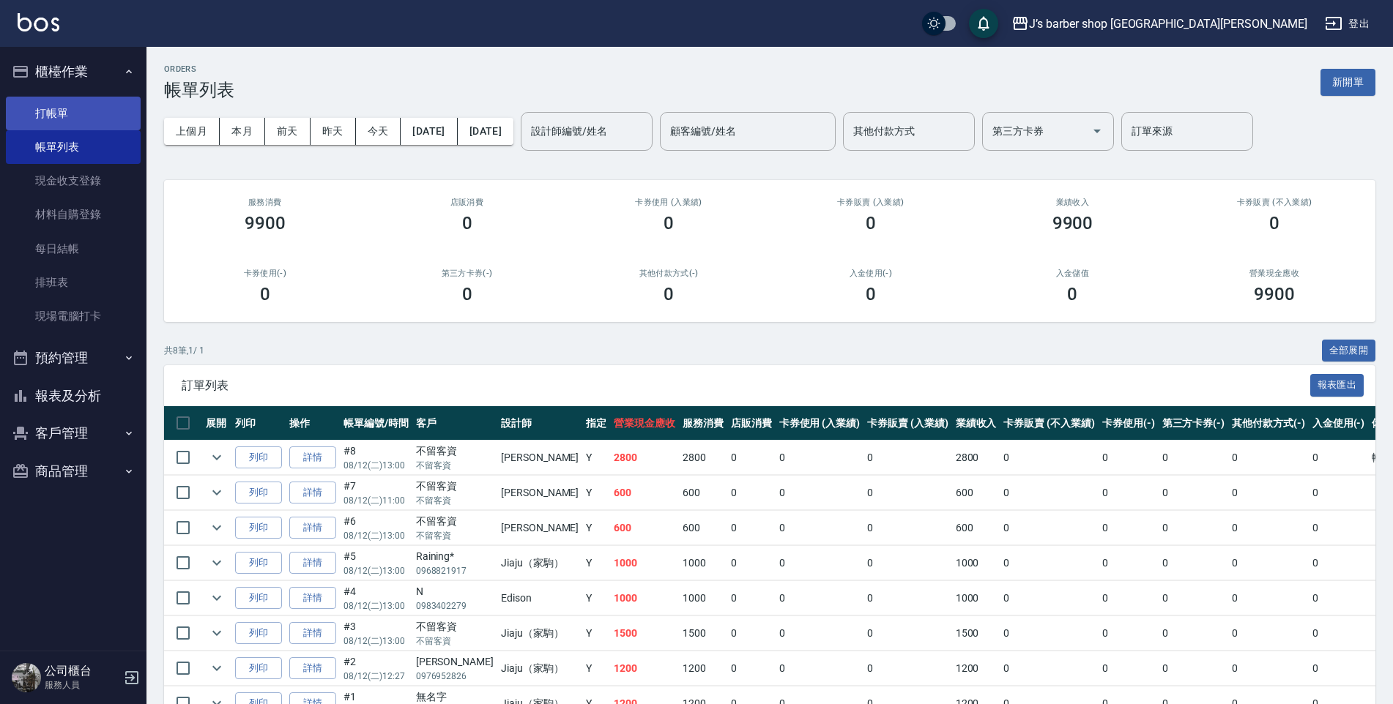
click at [54, 114] on link "打帳單" at bounding box center [73, 114] width 135 height 34
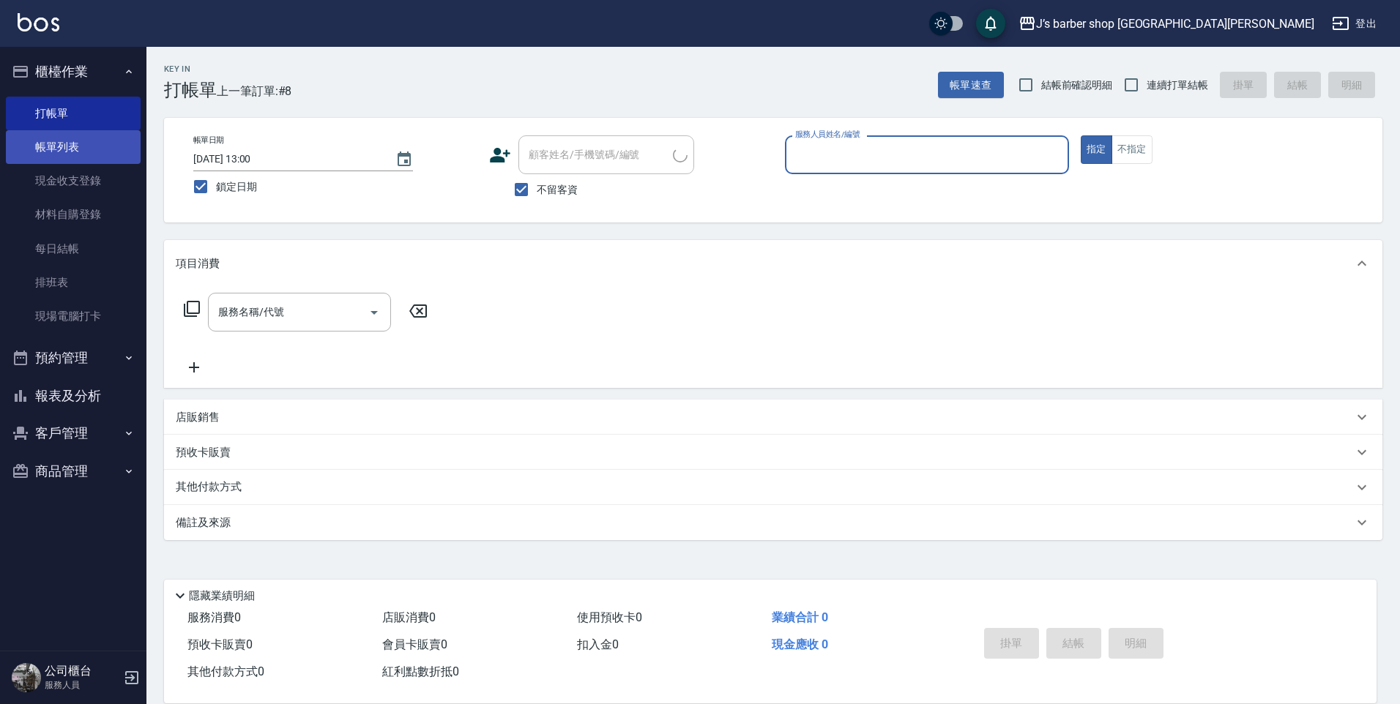
click at [56, 133] on link "帳單列表" at bounding box center [73, 147] width 135 height 34
